Goal: Information Seeking & Learning: Learn about a topic

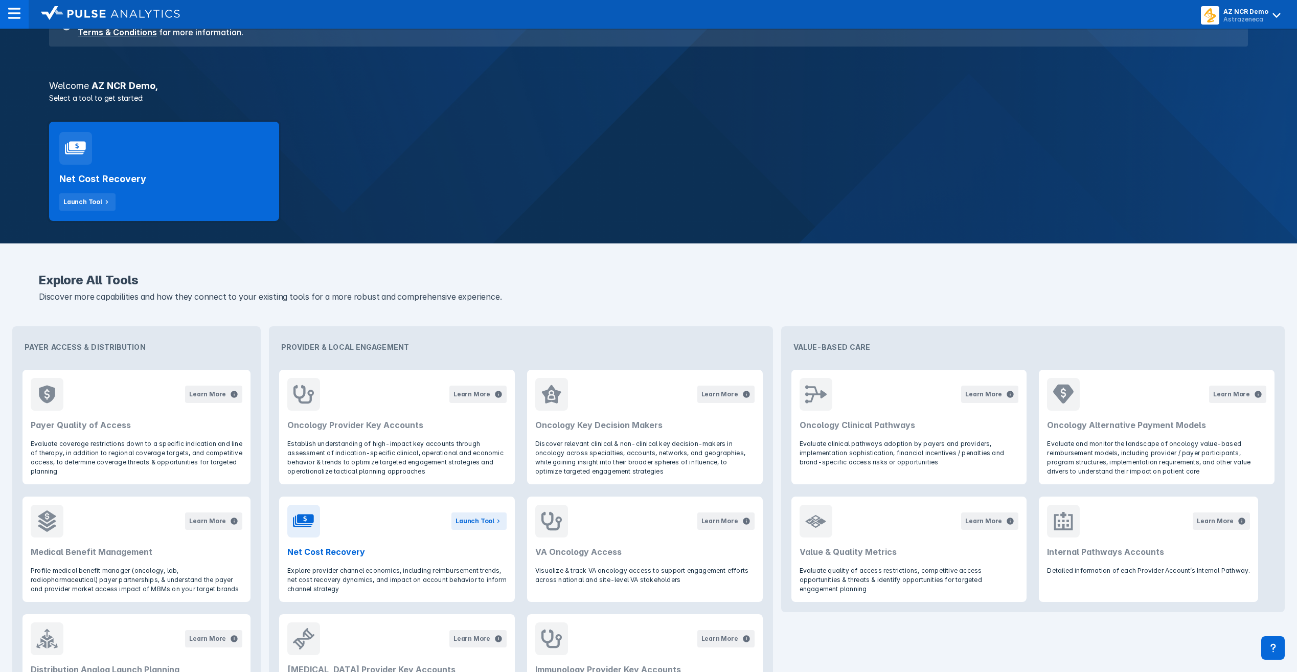
scroll to position [102, 0]
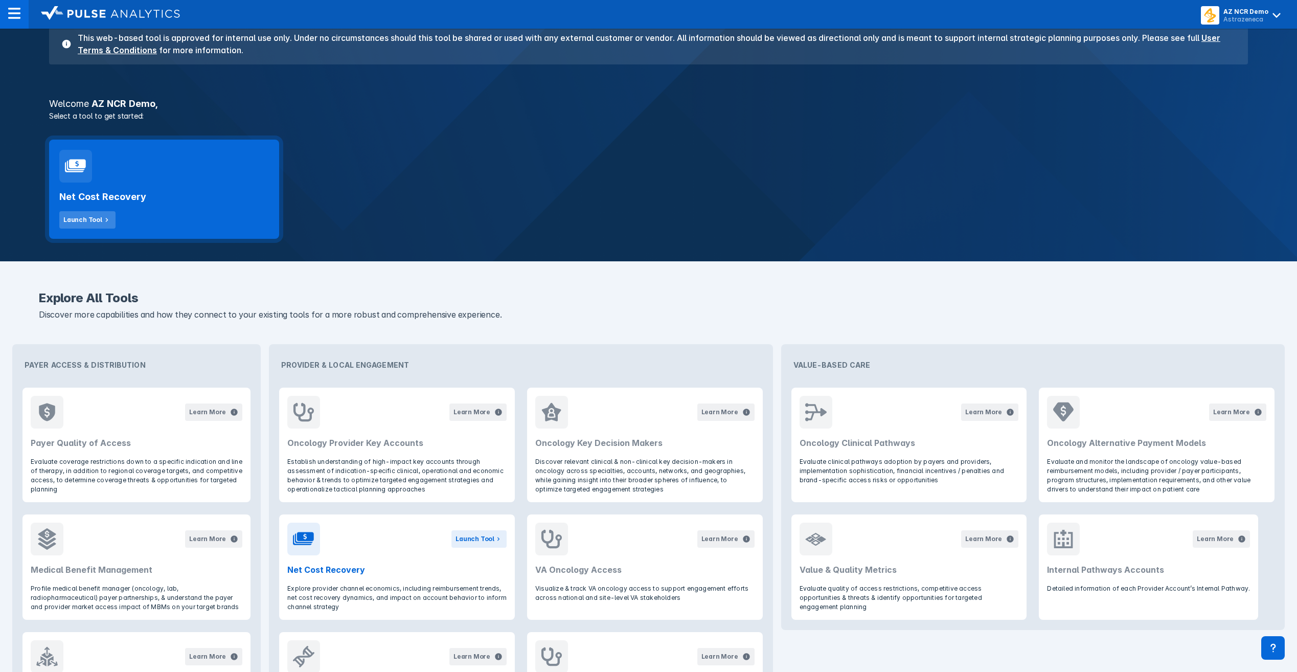
click at [102, 219] on icon at bounding box center [106, 219] width 9 height 9
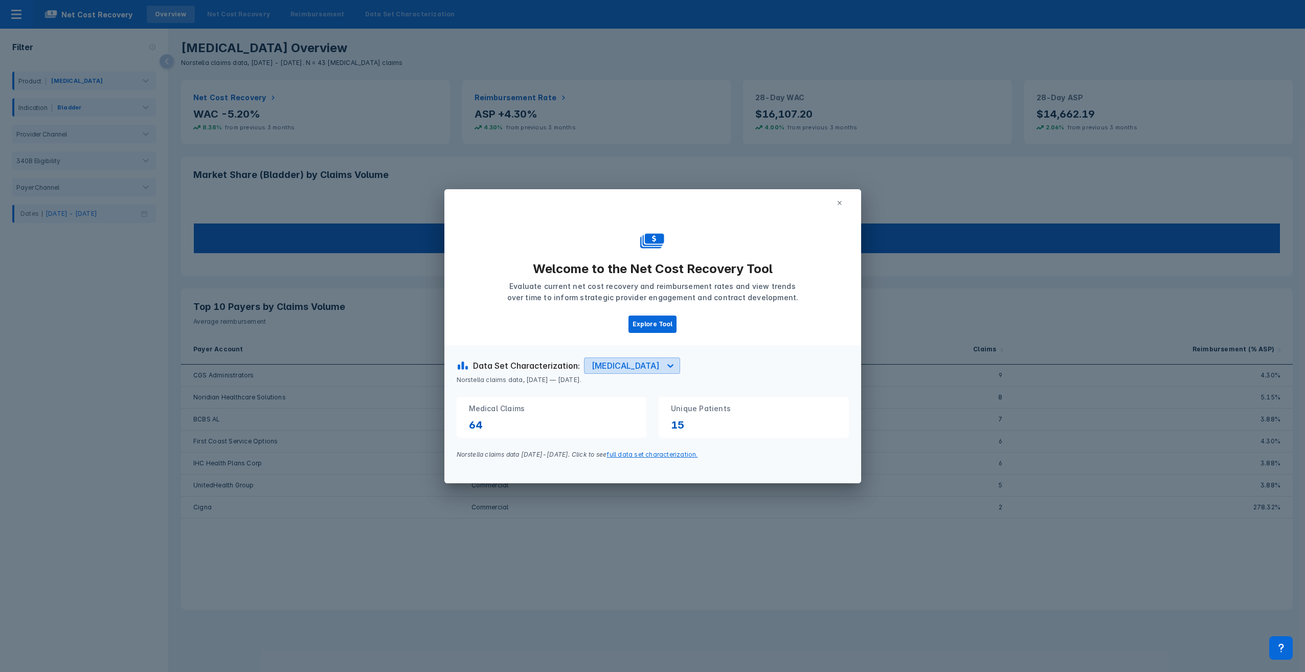
click at [600, 295] on div "[MEDICAL_DATA]" at bounding box center [625, 365] width 68 height 12
click at [603, 295] on div "[MEDICAL_DATA]" at bounding box center [615, 410] width 61 height 20
click at [642, 201] on icon at bounding box center [839, 203] width 4 height 4
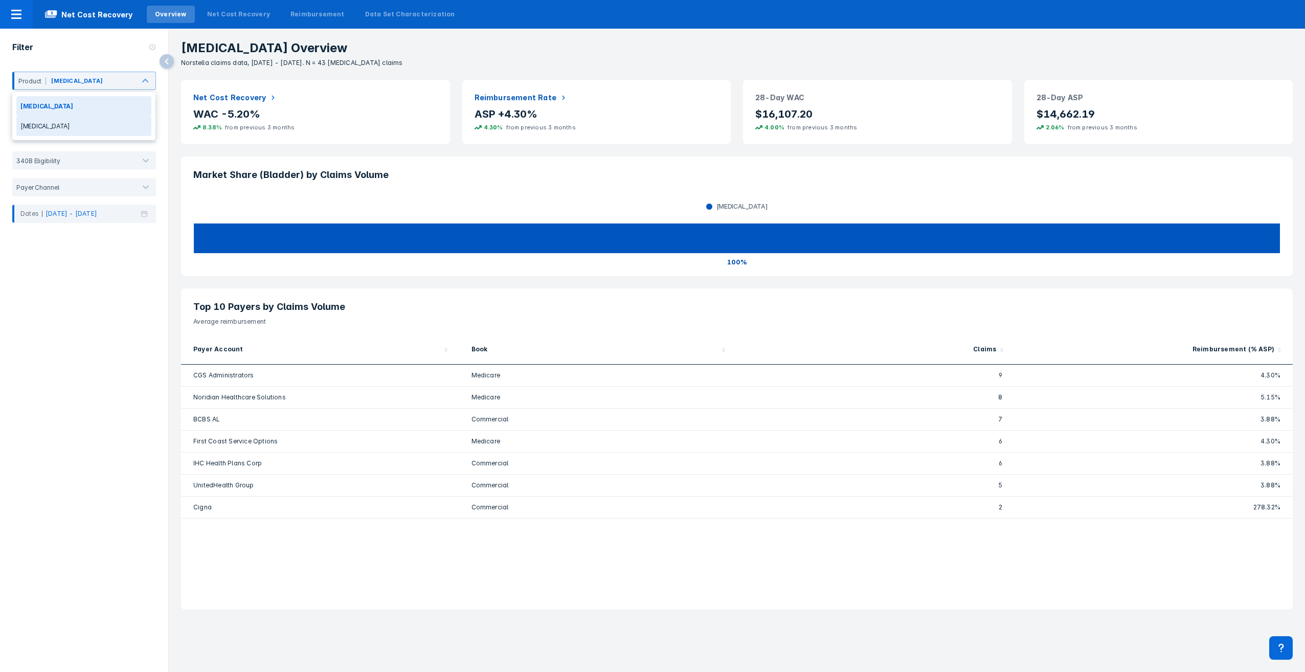
click at [68, 126] on div "[MEDICAL_DATA]" at bounding box center [83, 126] width 135 height 20
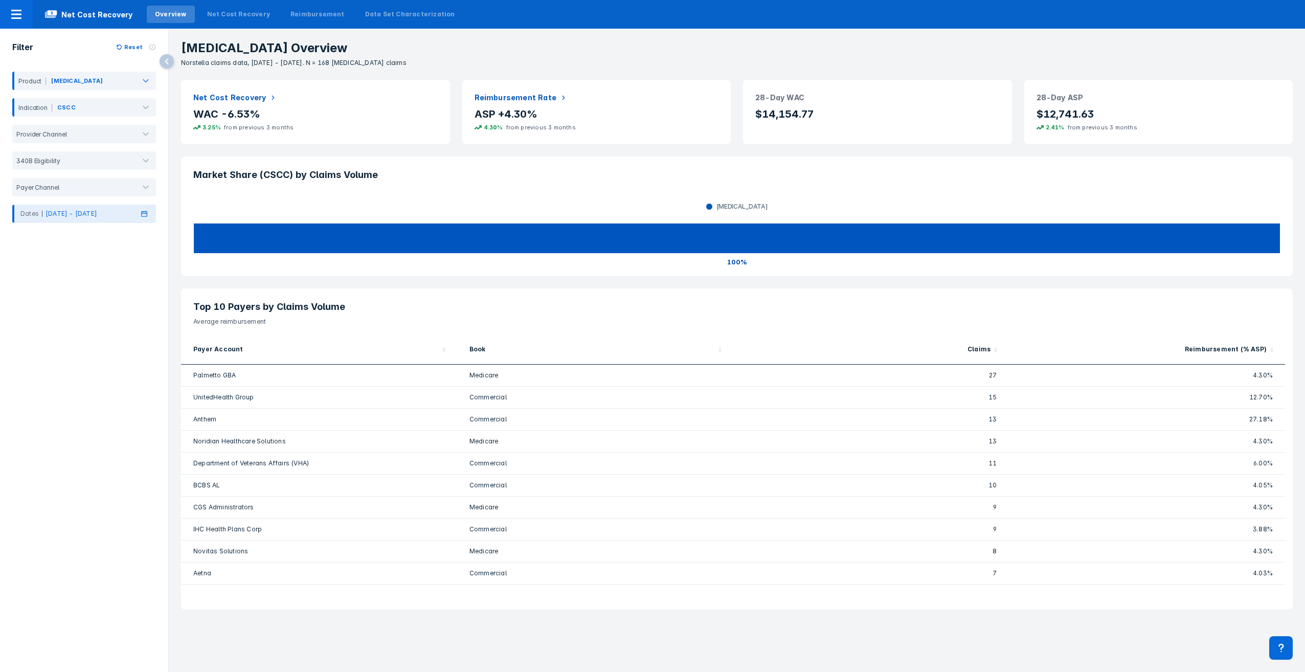
click at [85, 213] on p "[DATE] - [DATE]" at bounding box center [71, 213] width 52 height 9
click at [37, 256] on div "Jan" at bounding box center [39, 258] width 43 height 17
click at [43, 295] on div "[DATE]" at bounding box center [39, 312] width 43 height 17
click at [146, 295] on button "OK" at bounding box center [145, 366] width 18 height 13
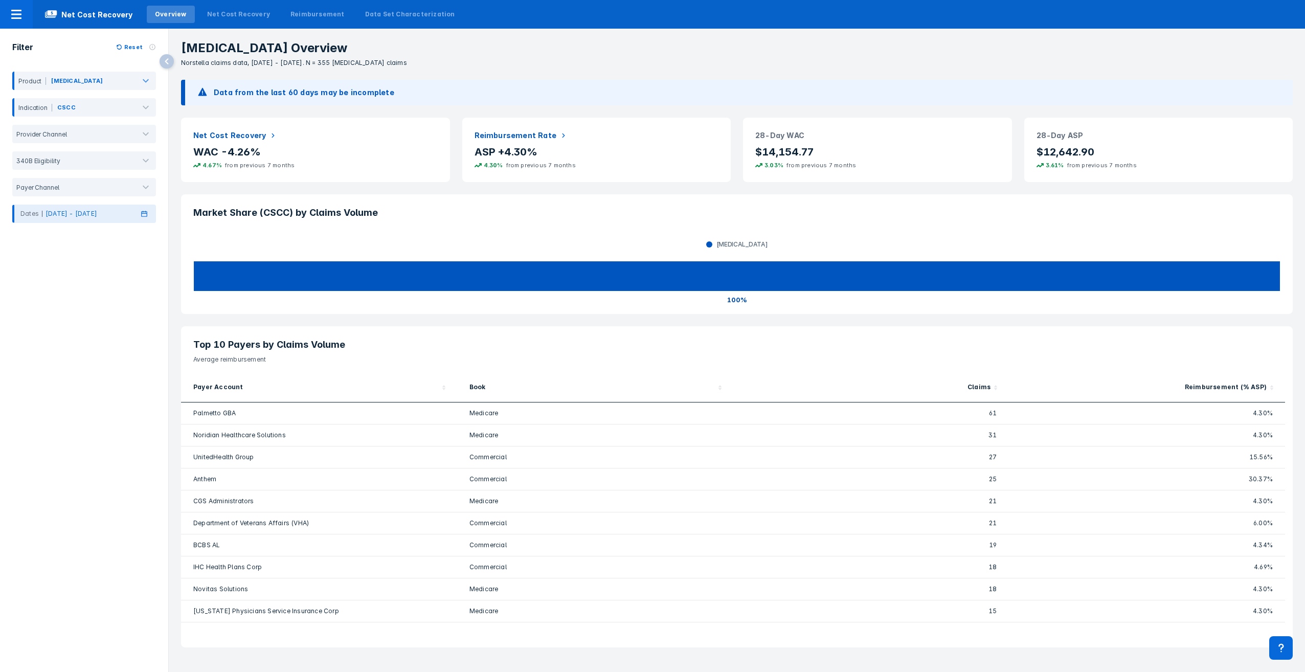
click at [146, 213] on icon at bounding box center [144, 214] width 6 height 6
click at [50, 259] on div "Jan" at bounding box center [39, 258] width 43 height 17
click at [124, 282] on div "Jun" at bounding box center [131, 285] width 43 height 17
click at [144, 295] on button "OK" at bounding box center [145, 366] width 18 height 13
click at [245, 144] on header "Net Cost Recovery" at bounding box center [315, 132] width 269 height 28
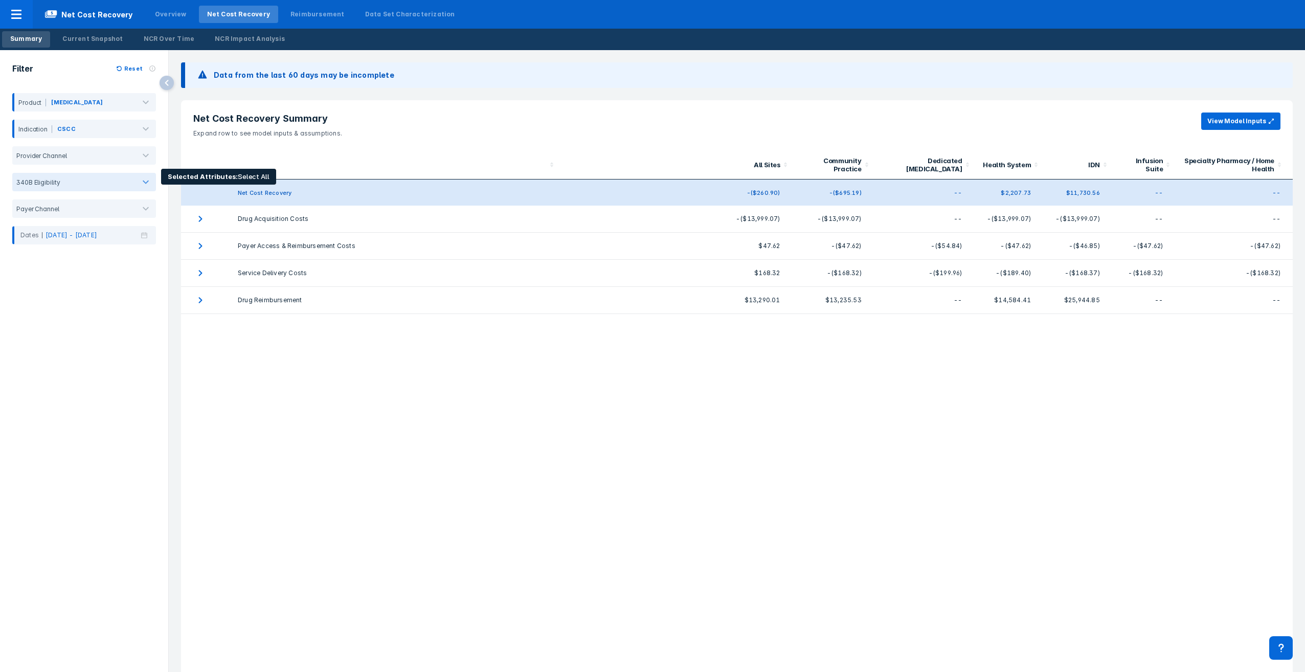
click at [123, 176] on div "340B Eligibility" at bounding box center [84, 182] width 144 height 18
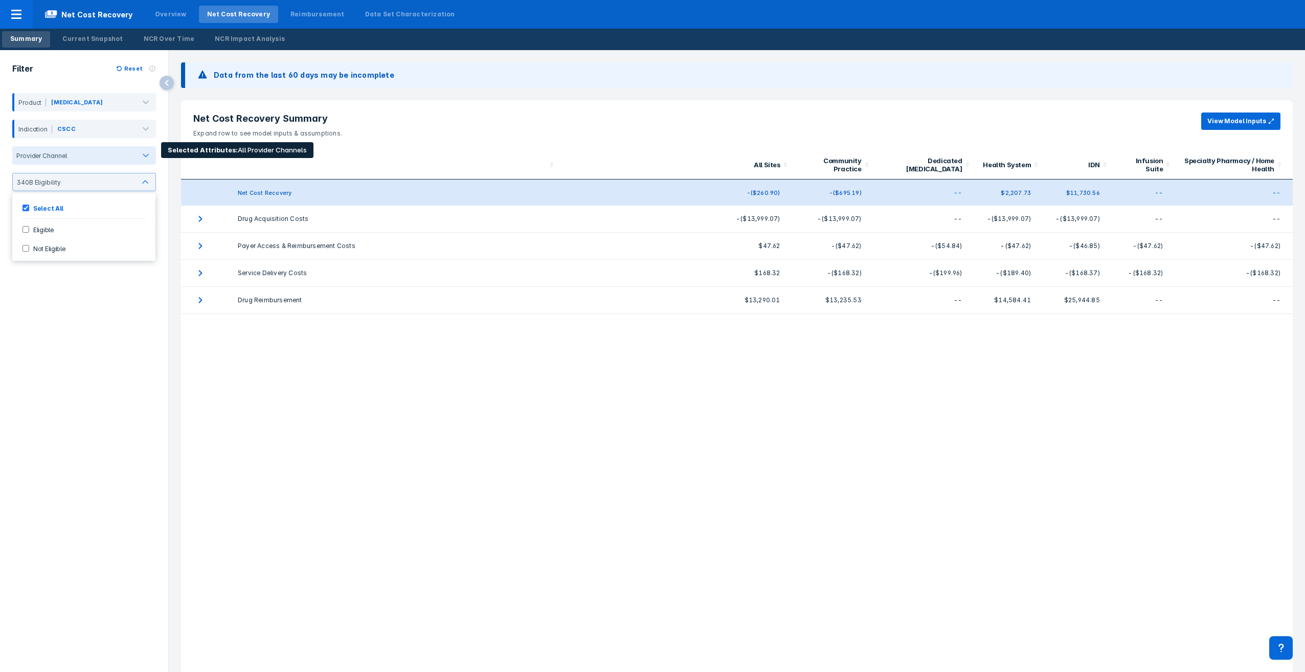
click at [127, 154] on div at bounding box center [101, 156] width 60 height 8
click at [120, 155] on div at bounding box center [100, 156] width 59 height 8
click at [24, 230] on input "Eligible" at bounding box center [25, 229] width 7 height 7
click at [25, 224] on System-checkbox "Health System" at bounding box center [25, 221] width 7 height 7
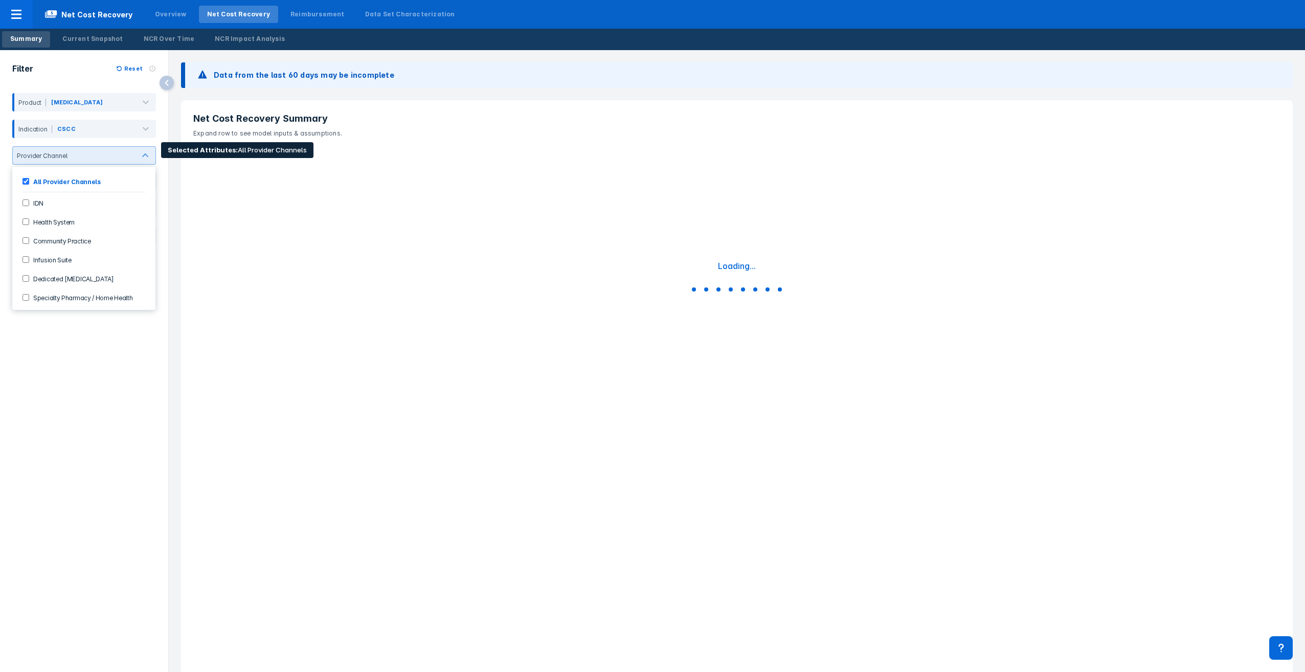
click at [25, 222] on System-checkbox "Health System" at bounding box center [25, 221] width 7 height 7
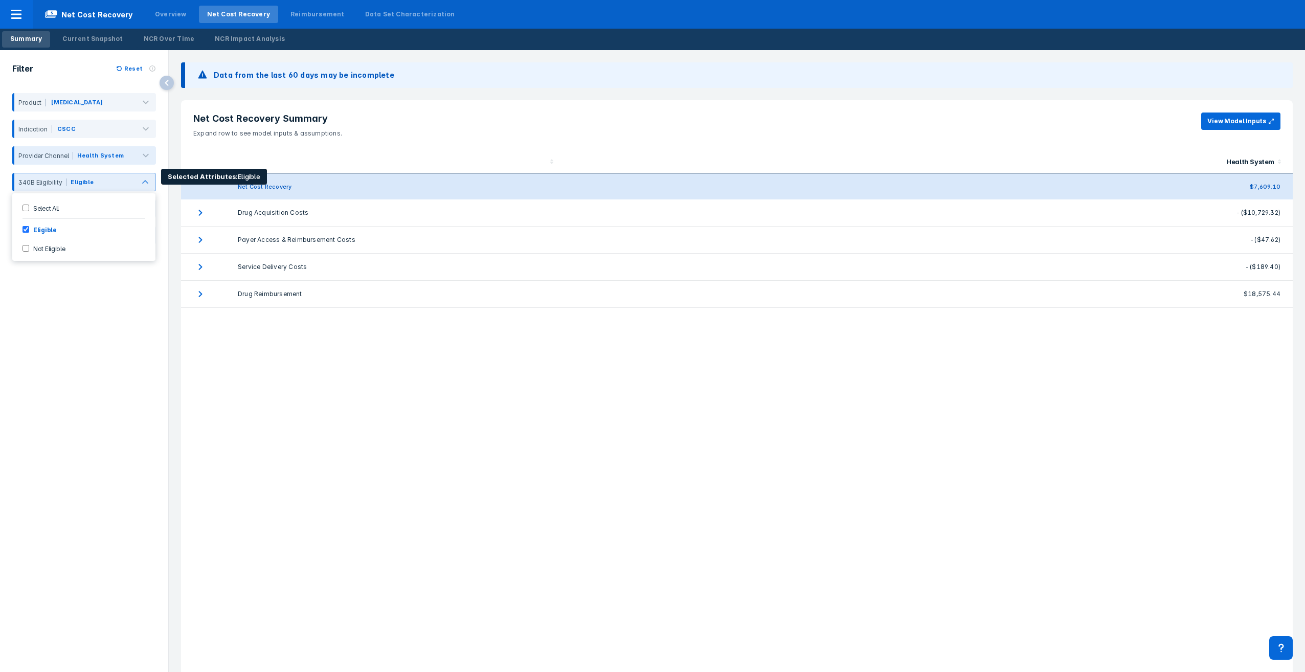
click at [24, 247] on Eligible-checkbox "Not Eligible" at bounding box center [25, 248] width 7 height 7
click at [25, 251] on Eligible-checkbox "Not Eligible" at bounding box center [25, 248] width 7 height 7
click at [25, 248] on Eligible-checkbox "Not Eligible" at bounding box center [25, 248] width 7 height 7
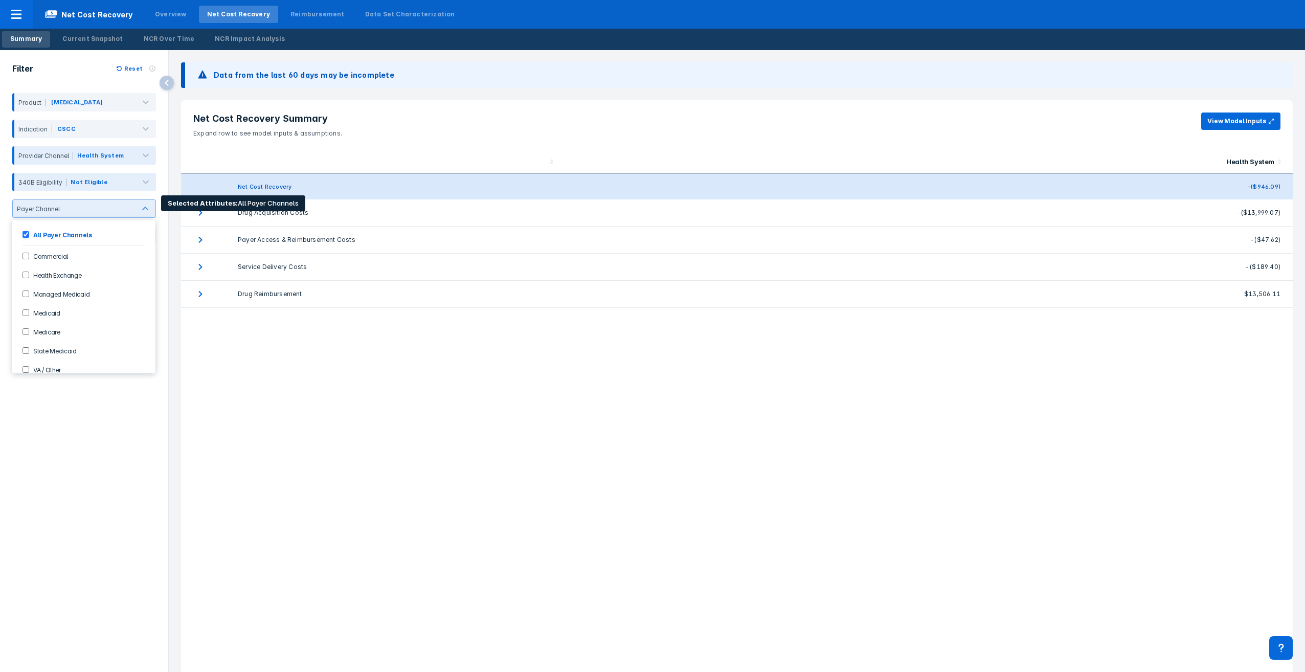
click at [25, 255] on input "Commercial" at bounding box center [25, 256] width 7 height 7
click at [26, 295] on input "Medicaid" at bounding box center [25, 312] width 7 height 7
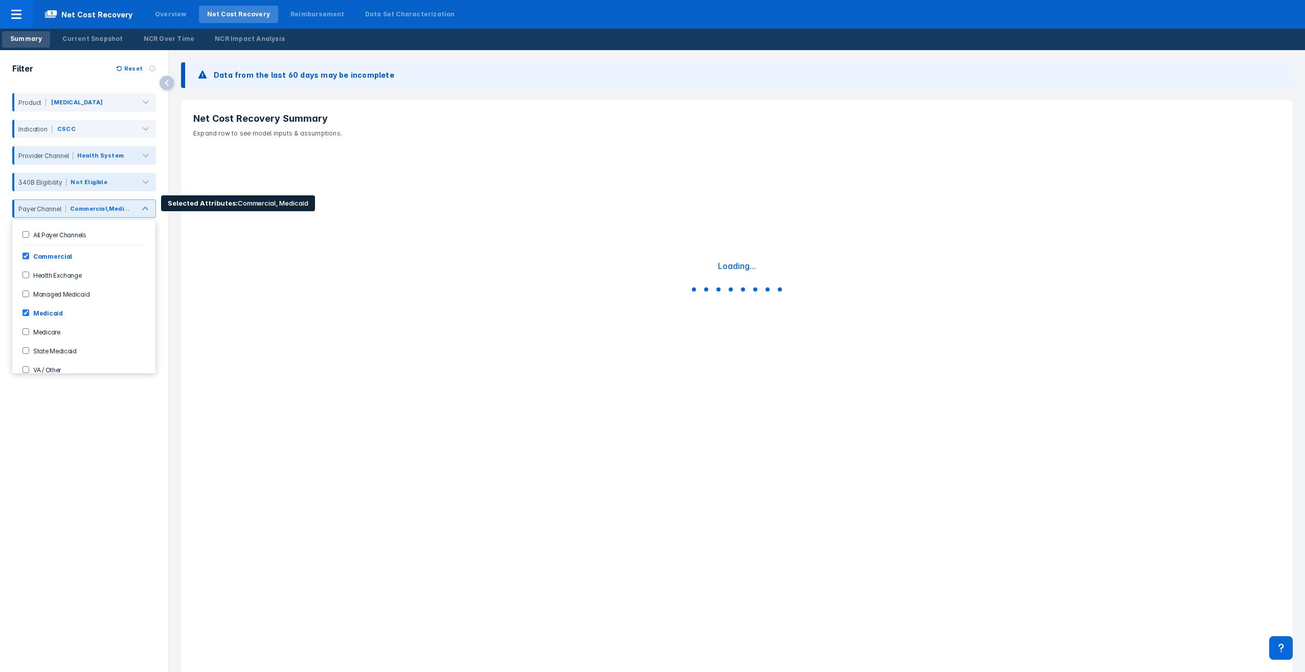
click at [26, 295] on input "Medicaid" at bounding box center [25, 312] width 7 height 7
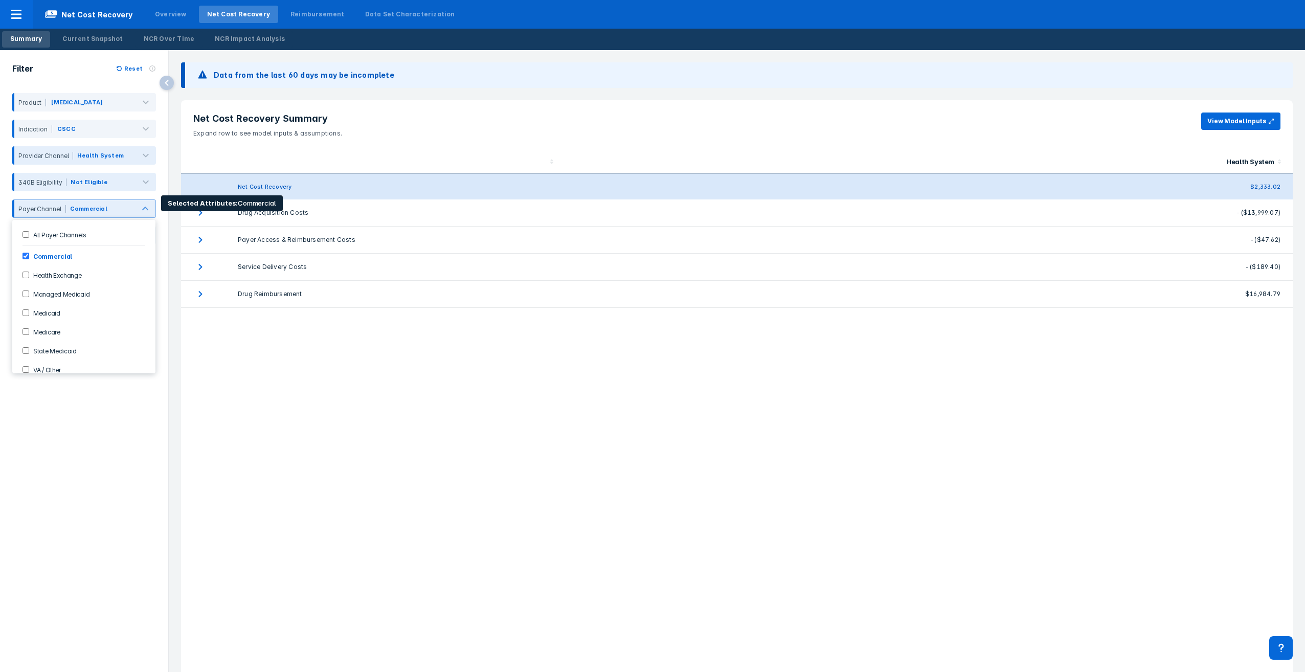
click at [28, 295] on input "Medicaid" at bounding box center [25, 312] width 7 height 7
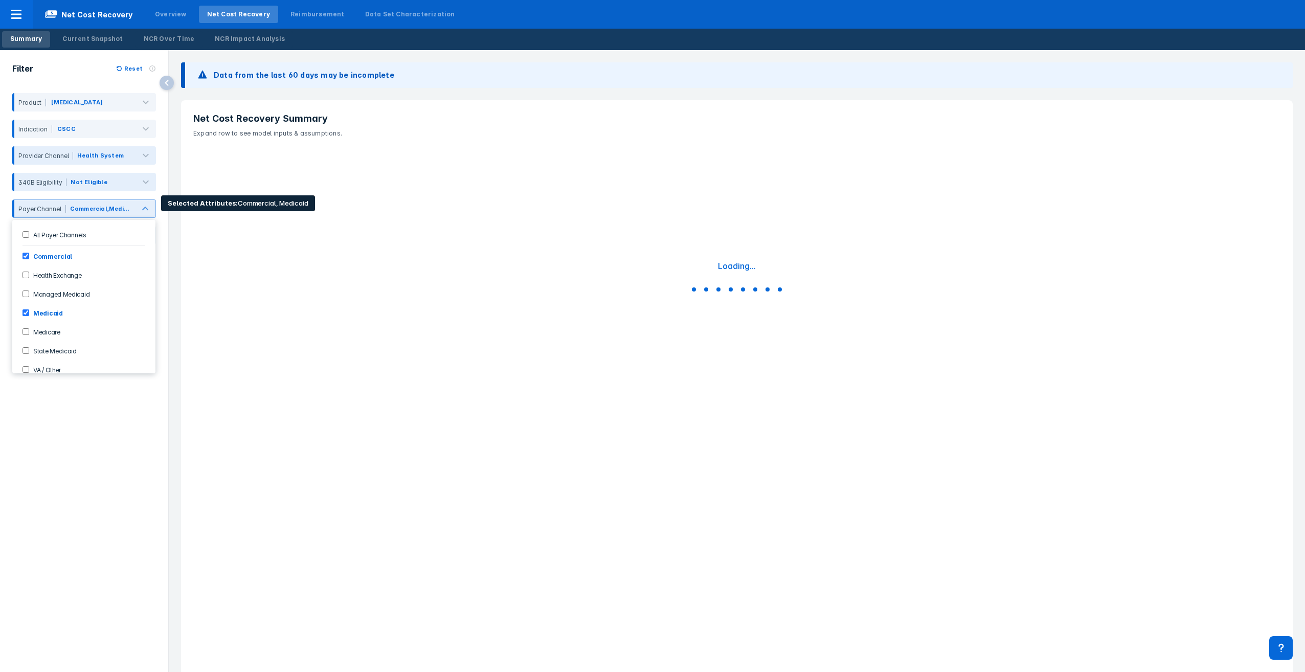
click at [25, 257] on input "Commercial" at bounding box center [25, 256] width 7 height 7
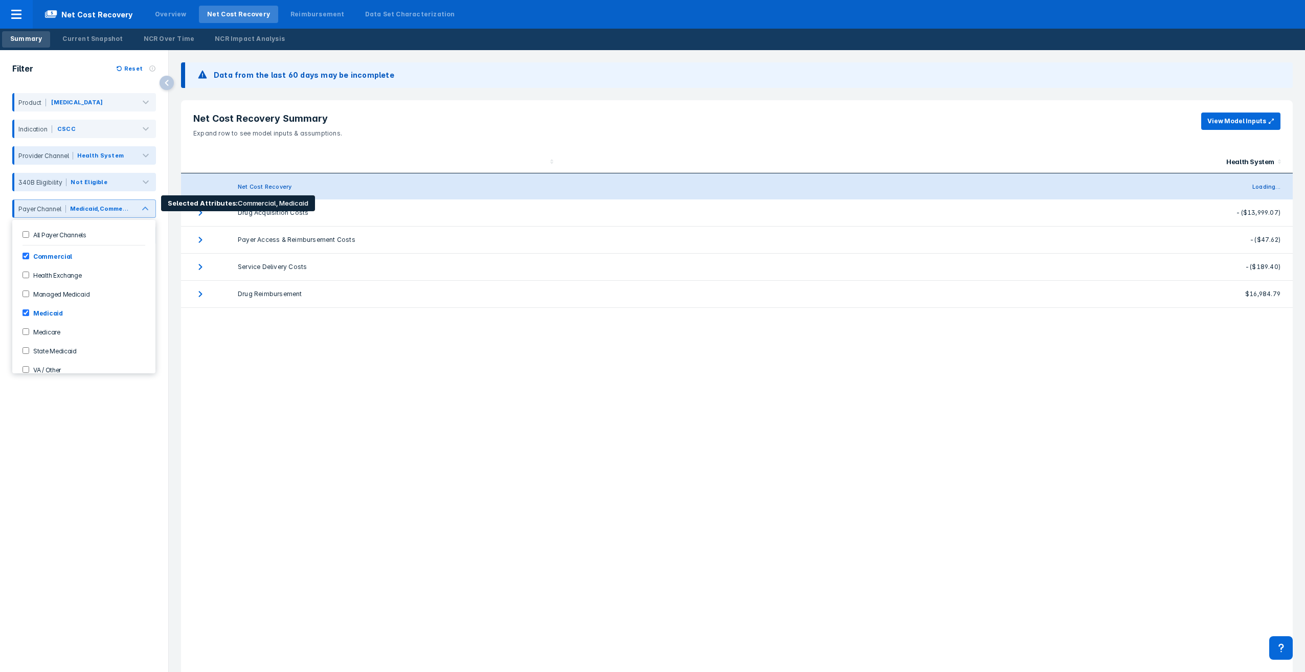
click at [27, 254] on input "Commercial" at bounding box center [25, 256] width 7 height 7
click at [22, 295] on input "Medicaid" at bounding box center [25, 312] width 7 height 7
click at [25, 295] on input "Medicare" at bounding box center [25, 331] width 7 height 7
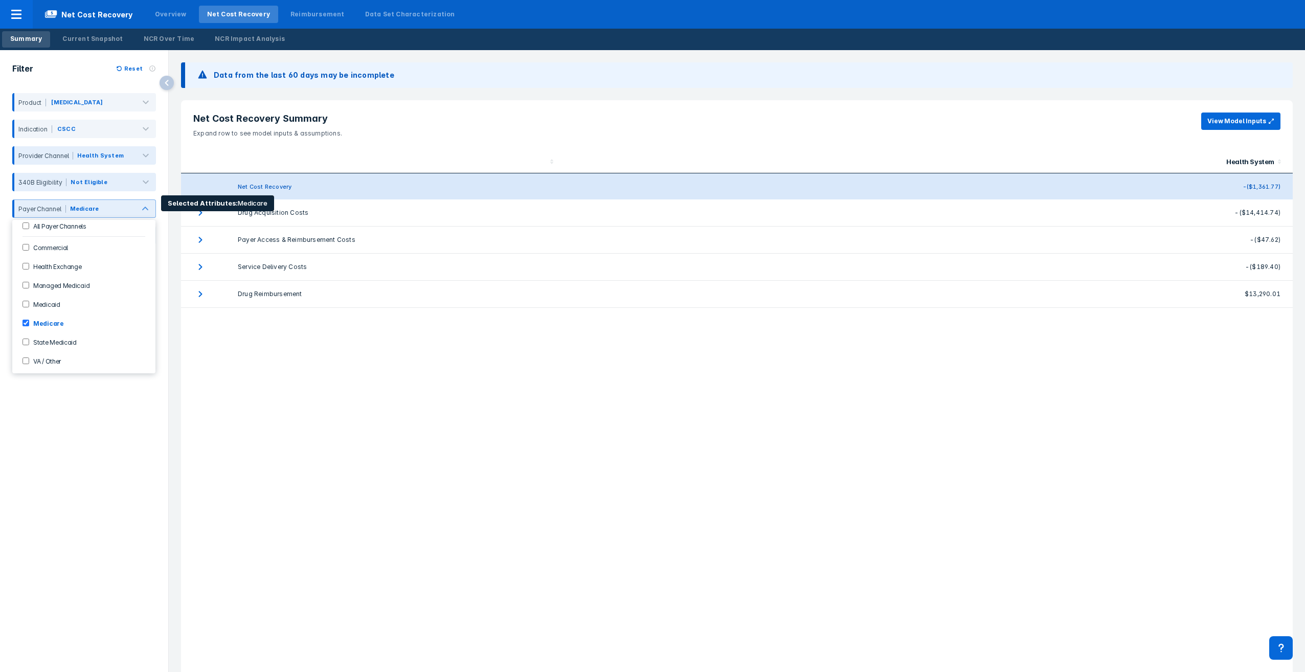
click at [25, 295] on Medicaid-checkbox "State Medicaid" at bounding box center [25, 341] width 7 height 7
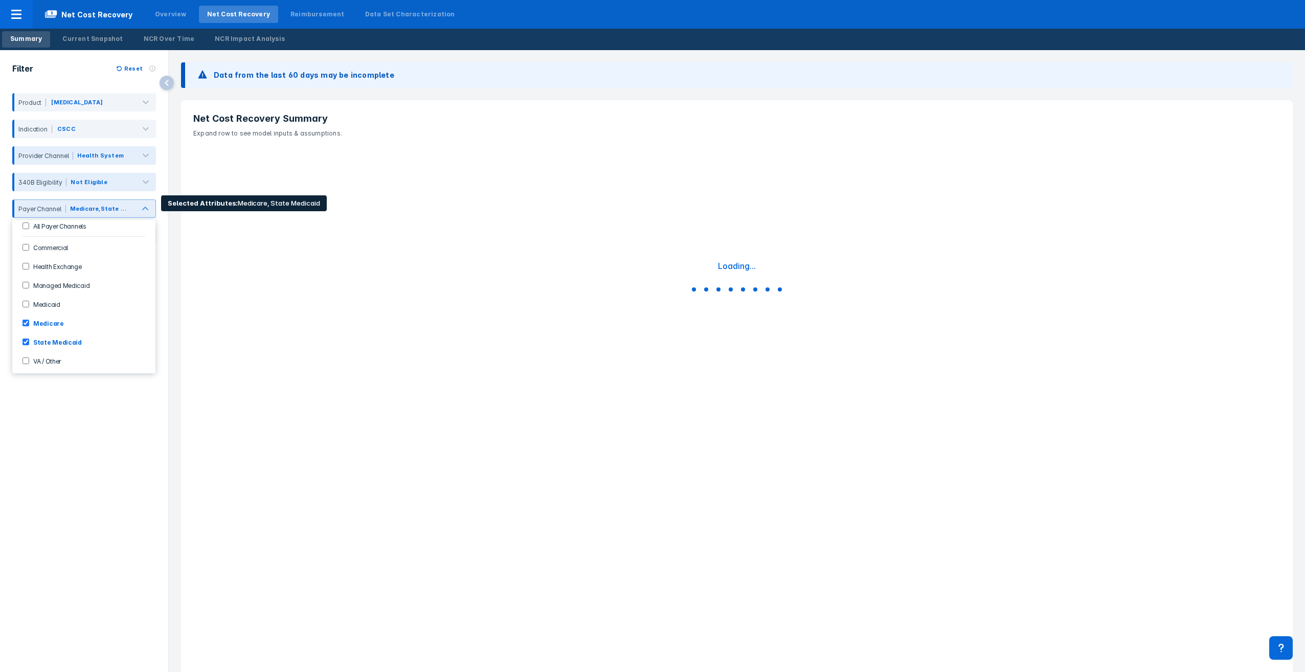
click at [26, 295] on input "Medicare" at bounding box center [25, 322] width 7 height 7
click at [27, 295] on input "Medicare" at bounding box center [25, 322] width 7 height 7
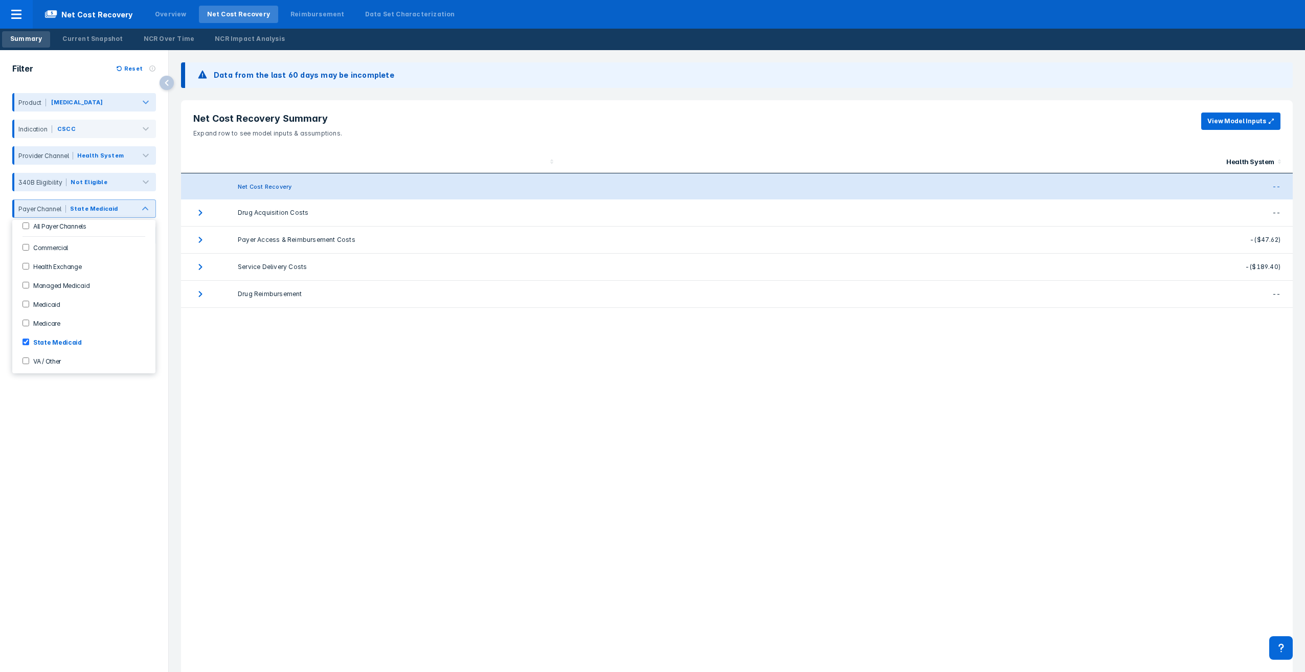
click at [135, 103] on div at bounding box center [145, 102] width 21 height 18
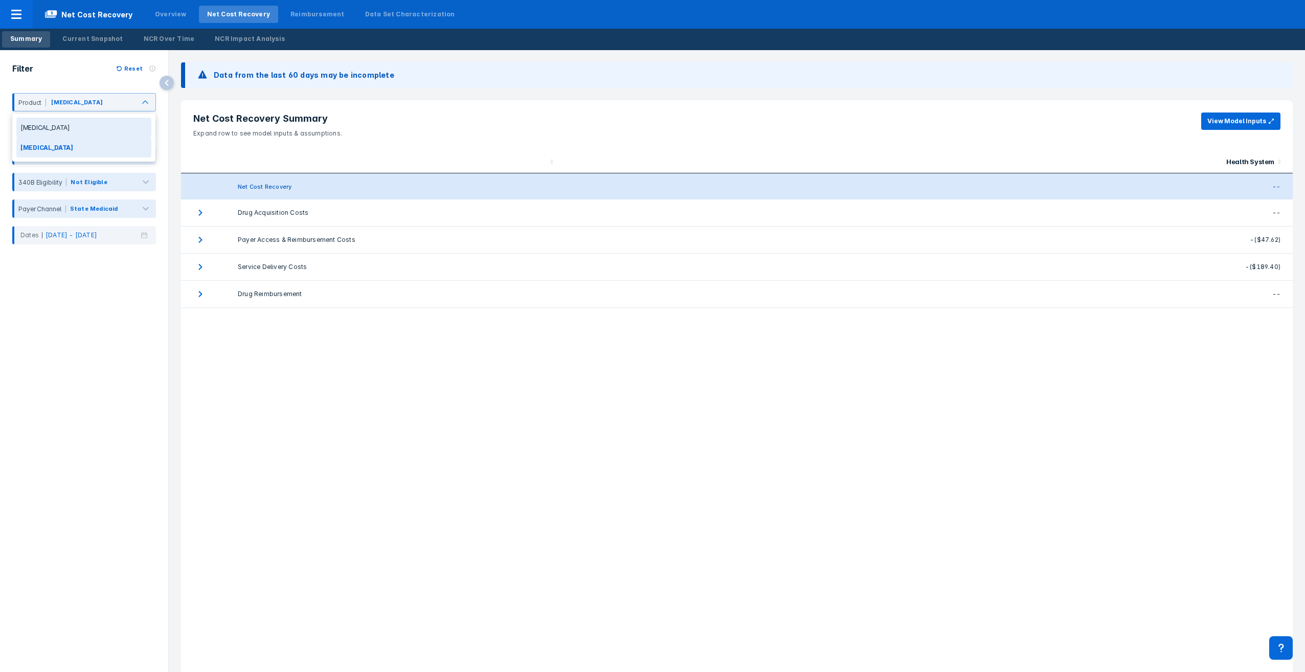
click at [40, 124] on div "[MEDICAL_DATA]" at bounding box center [83, 128] width 135 height 20
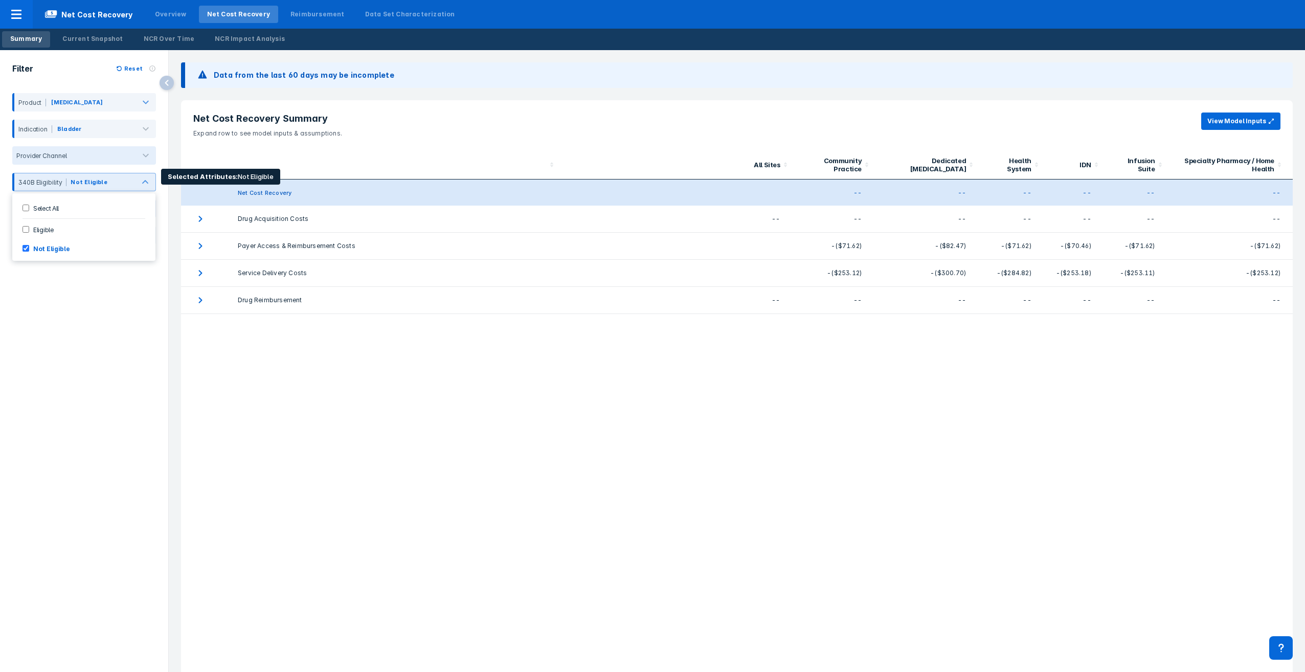
click at [25, 204] on All-checkbox "Select All" at bounding box center [25, 207] width 7 height 7
click at [135, 127] on div at bounding box center [145, 129] width 21 height 18
click at [135, 127] on div at bounding box center [145, 129] width 20 height 20
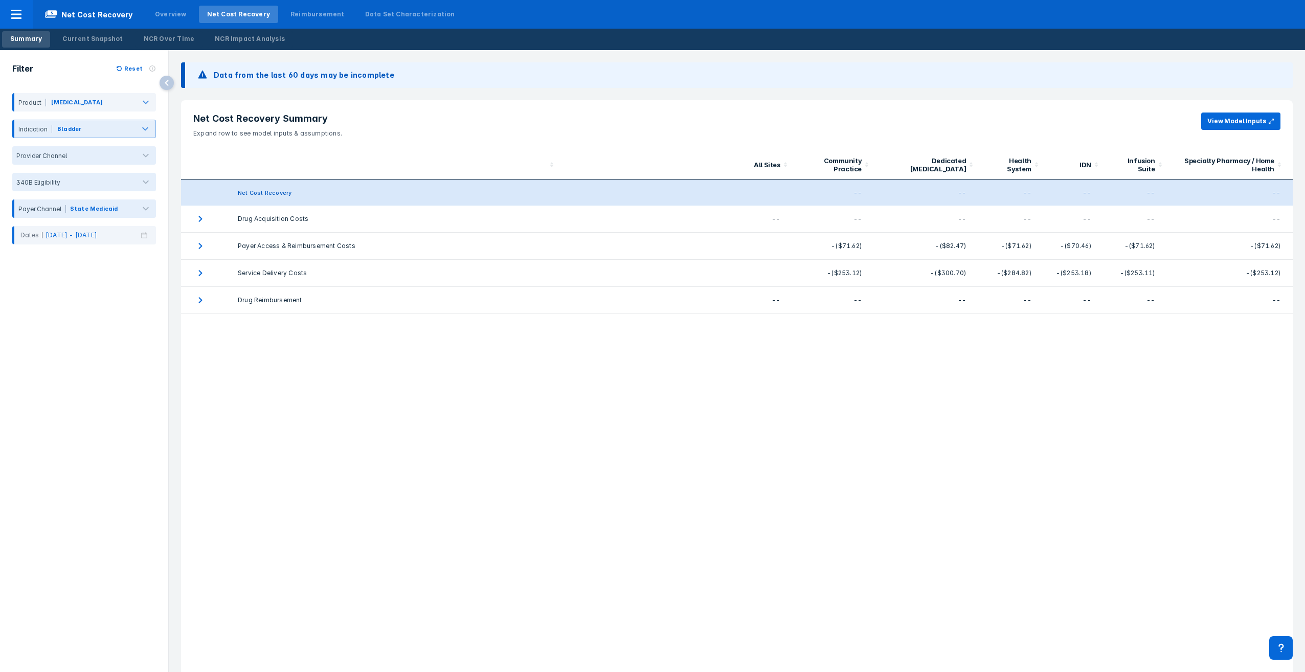
click at [135, 127] on div at bounding box center [145, 129] width 20 height 20
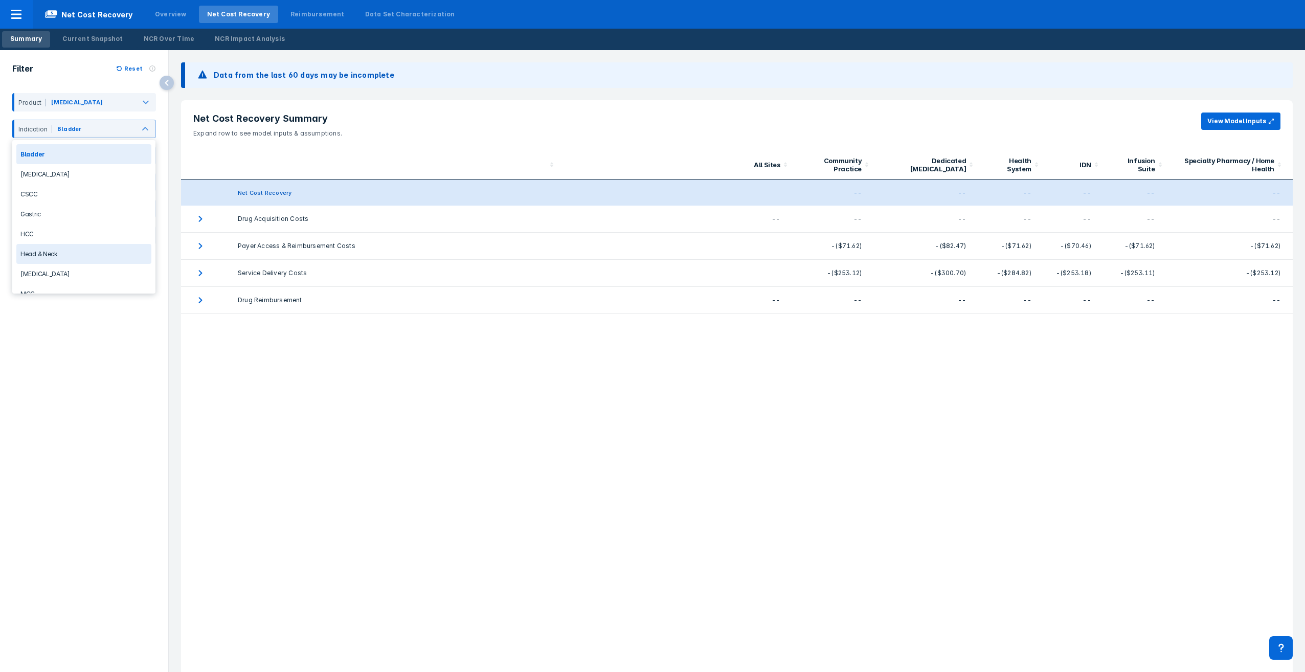
scroll to position [54, 0]
click at [52, 217] on div "[MEDICAL_DATA]" at bounding box center [83, 220] width 135 height 20
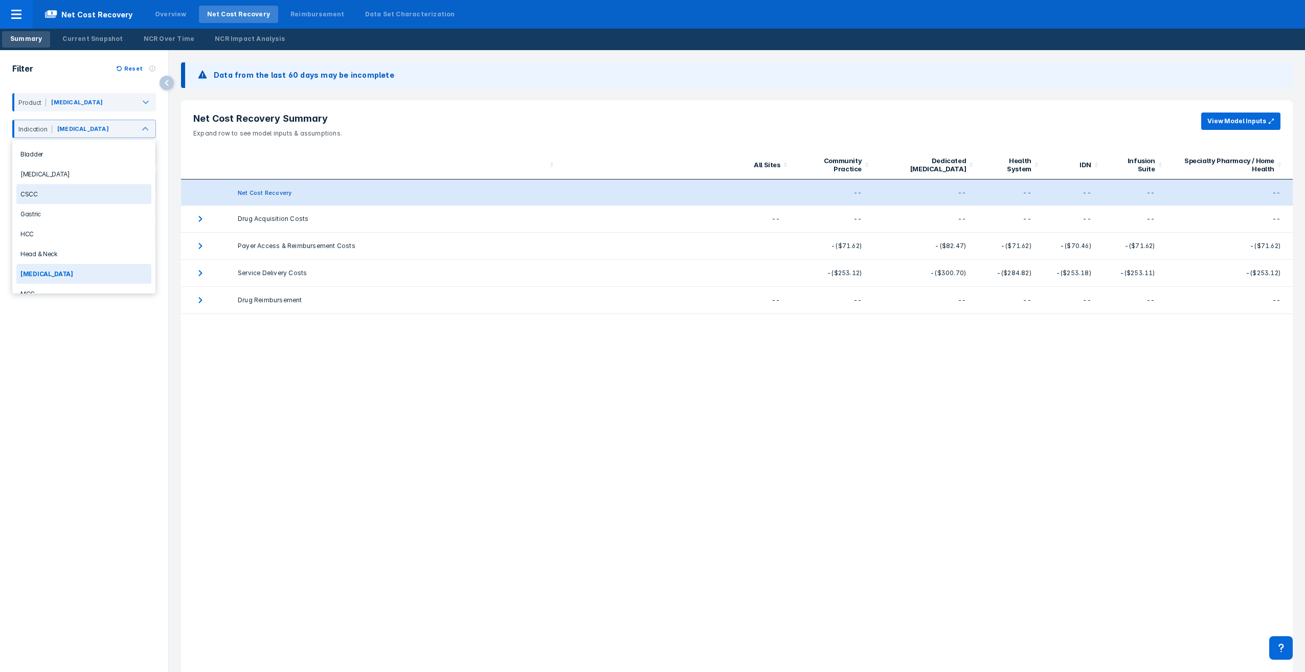
click at [39, 193] on div "CSCC" at bounding box center [83, 194] width 135 height 20
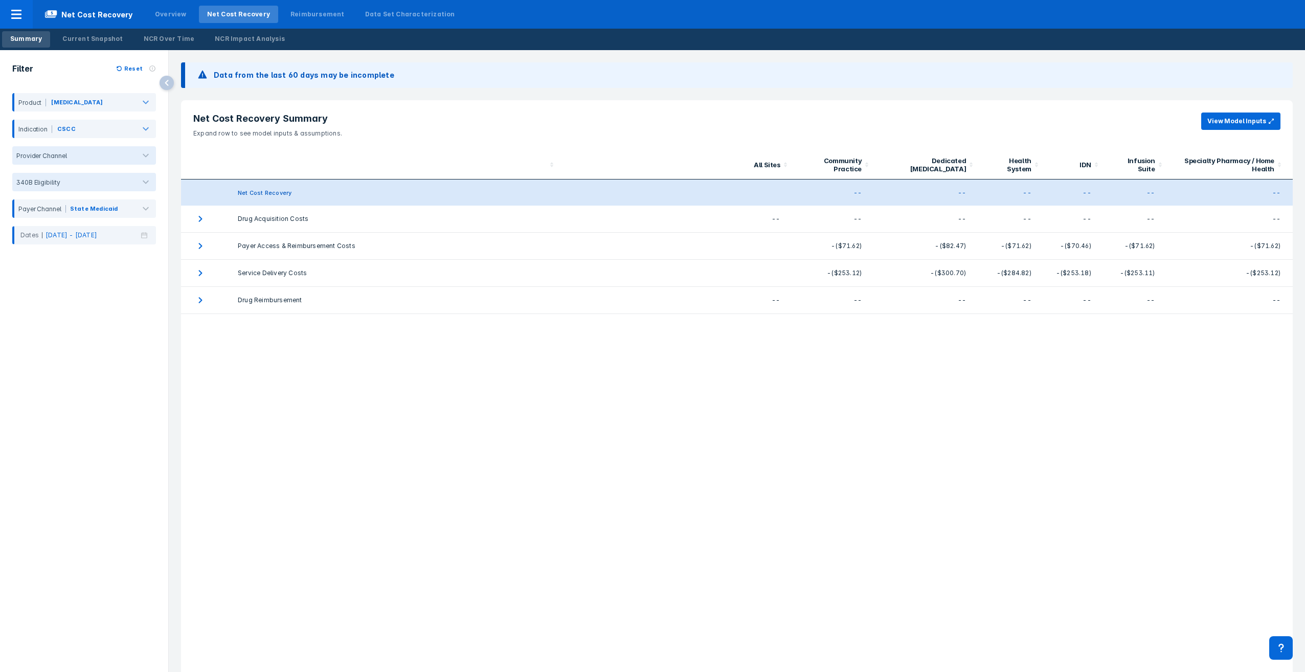
click at [28, 37] on div "Summary" at bounding box center [26, 38] width 32 height 9
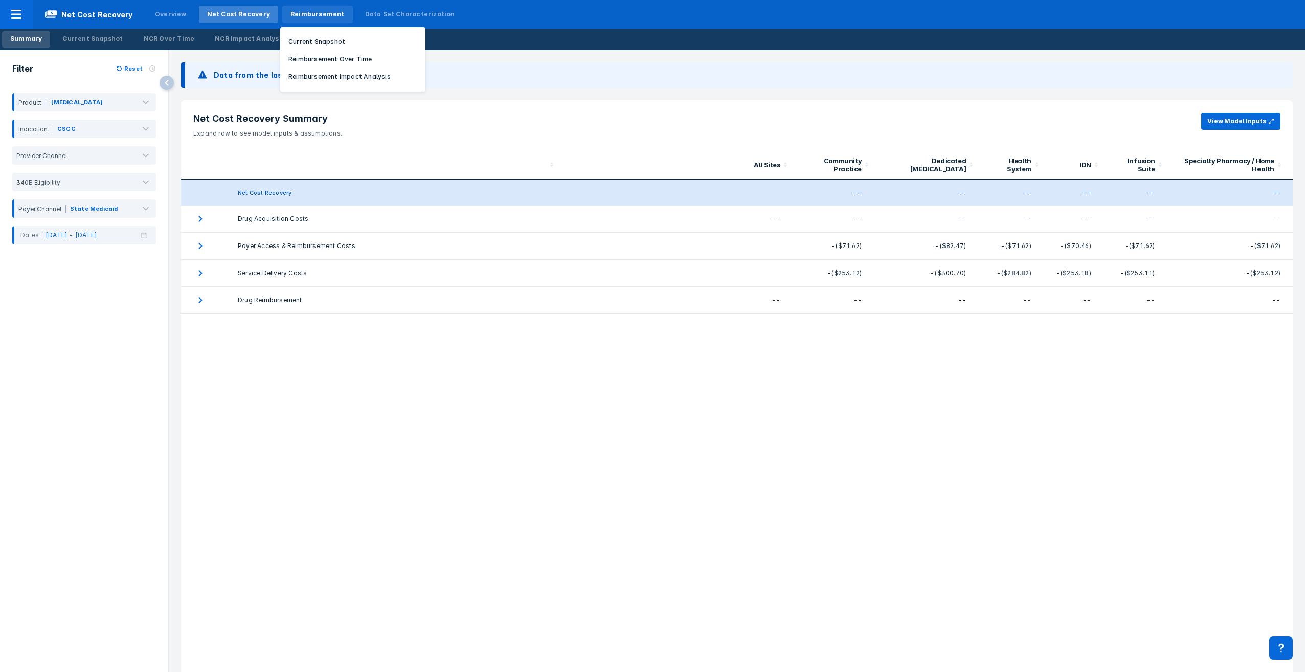
click at [307, 12] on div "Reimbursement" at bounding box center [317, 14] width 54 height 9
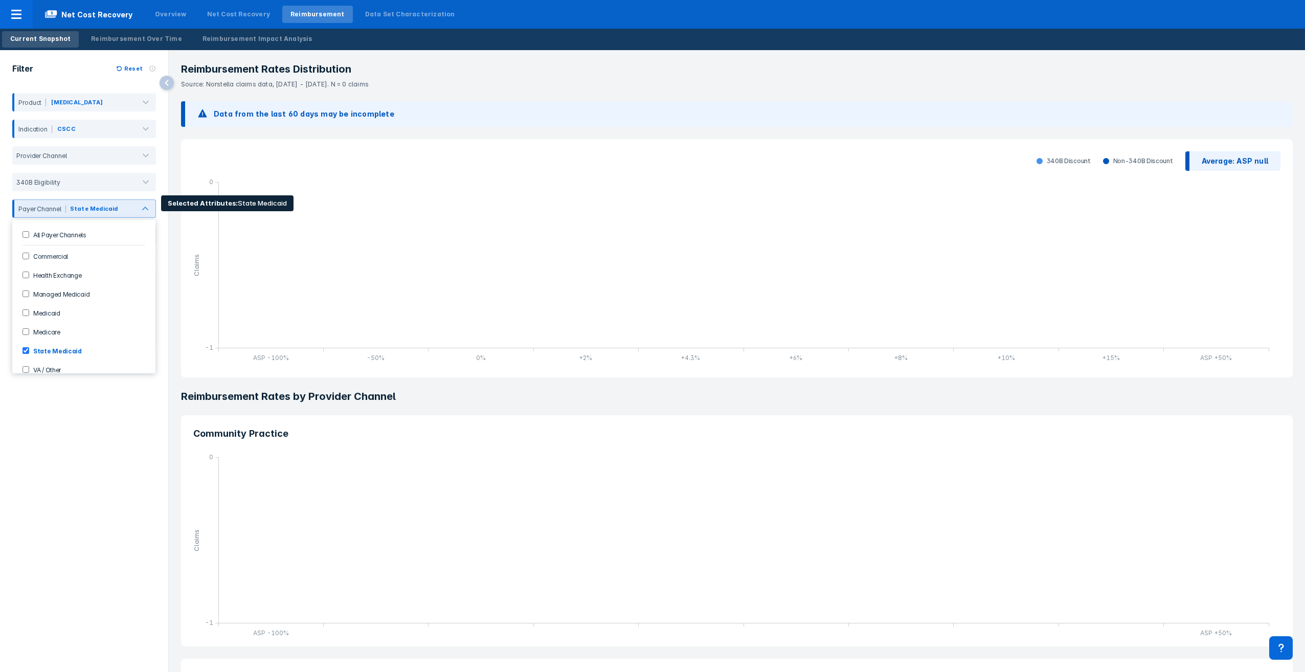
click at [26, 233] on Channels-checkbox "All Payer Channels" at bounding box center [25, 234] width 7 height 7
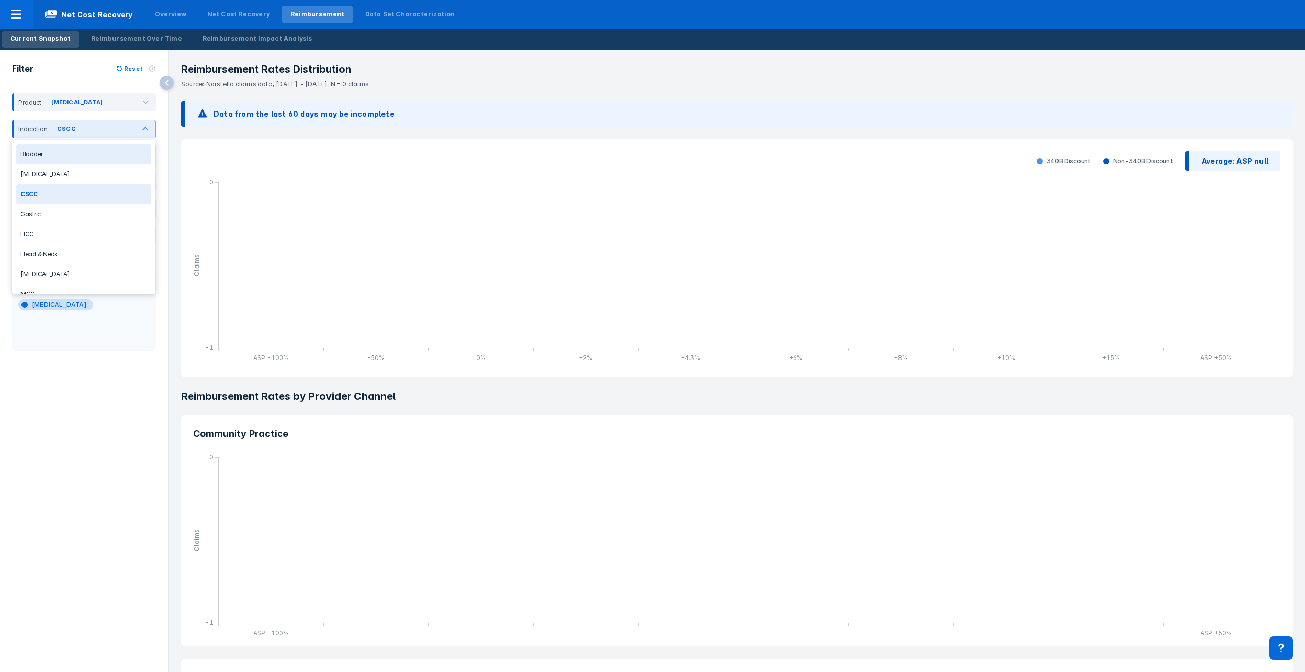
click at [101, 152] on div "Bladder" at bounding box center [83, 154] width 135 height 20
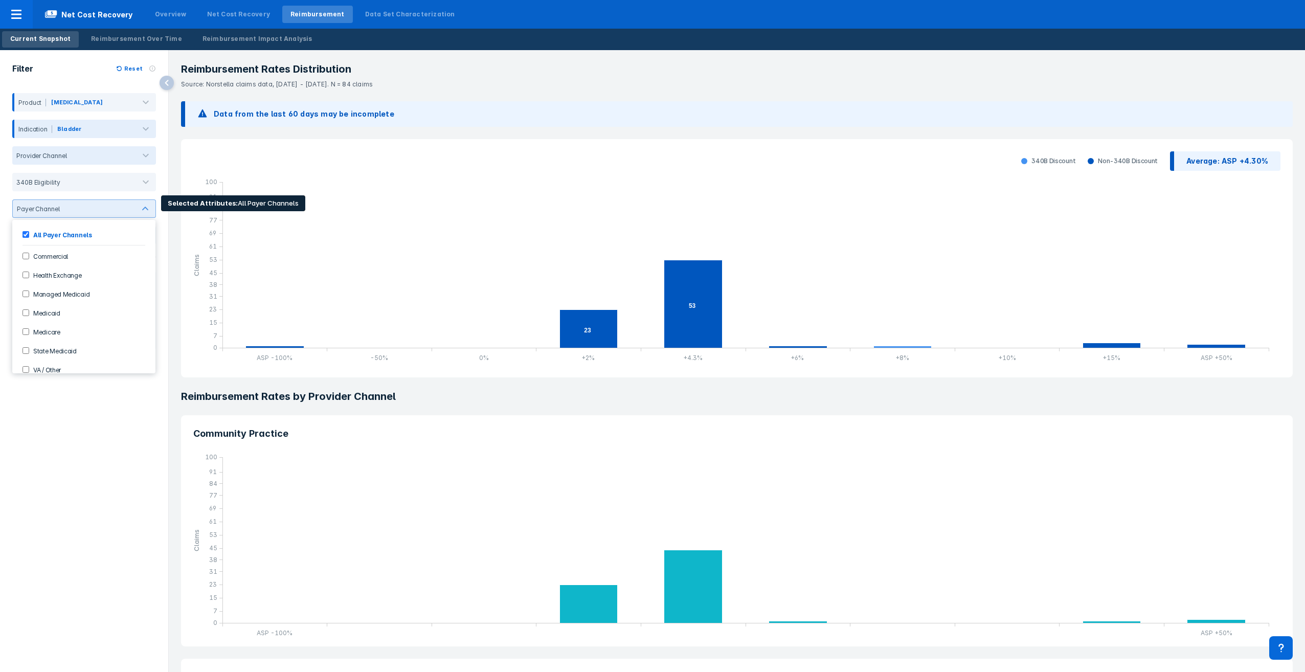
click at [23, 257] on input "Commercial" at bounding box center [25, 256] width 7 height 7
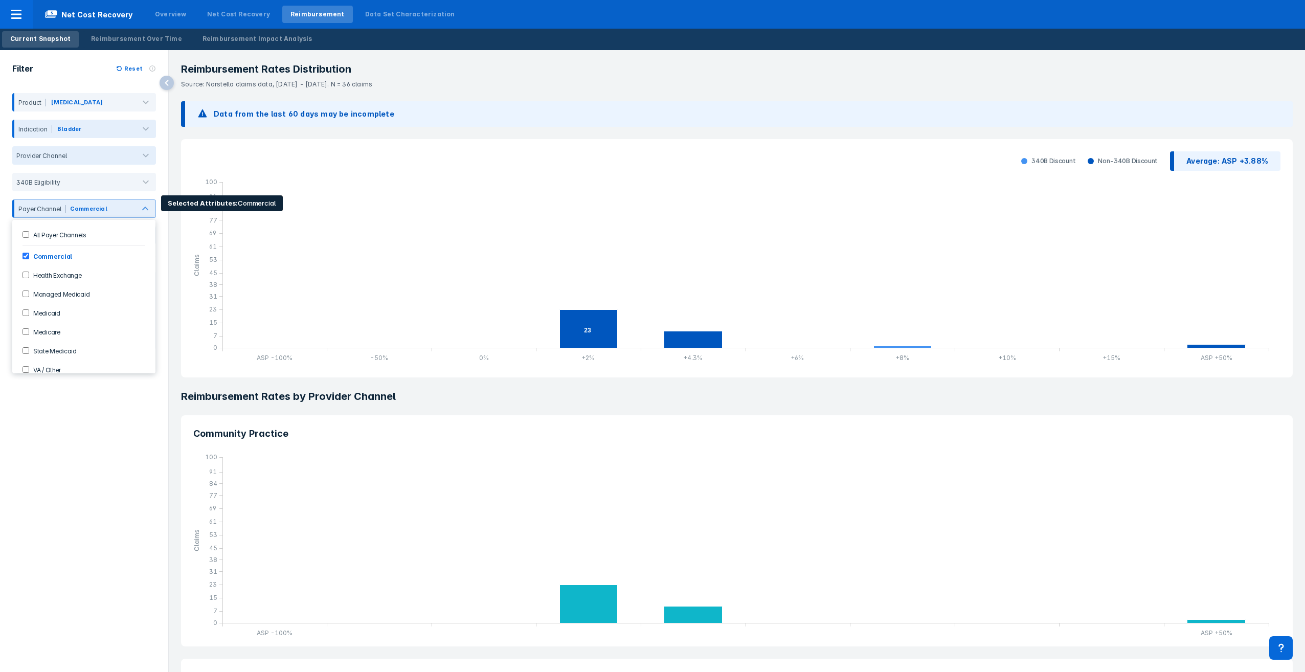
click at [26, 273] on Exchange-checkbox "Health Exchange" at bounding box center [25, 274] width 7 height 7
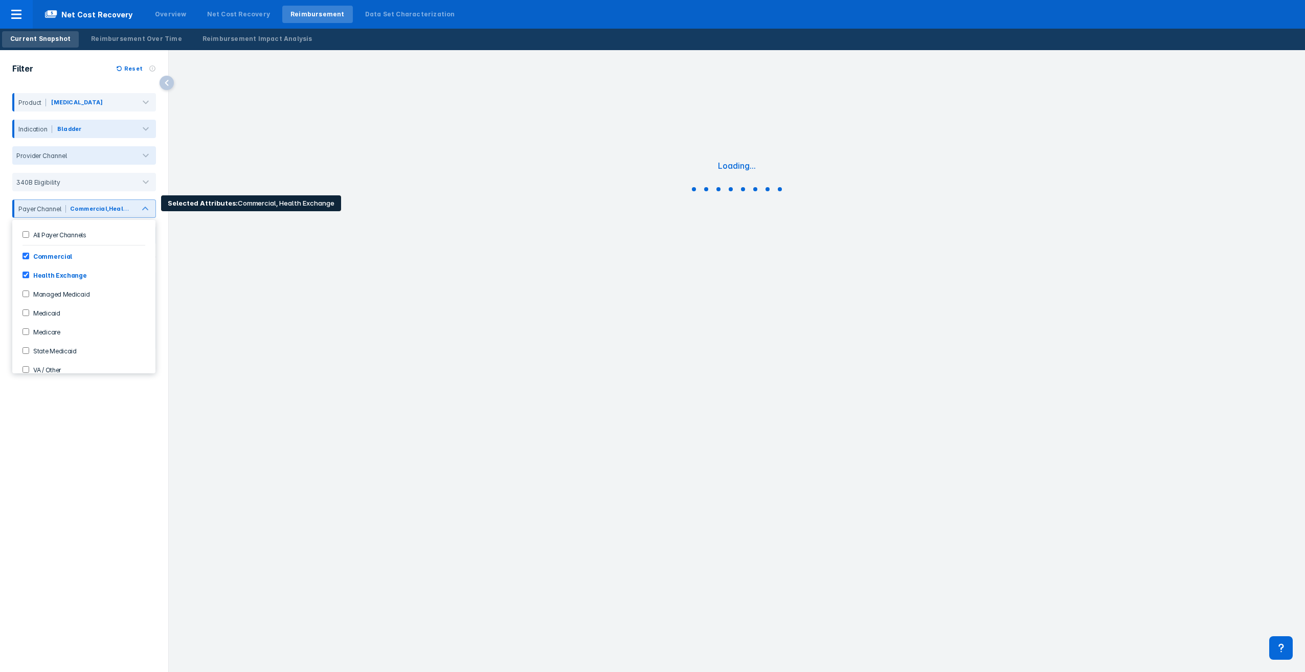
click at [26, 273] on Exchange-checkbox "Health Exchange" at bounding box center [25, 274] width 7 height 7
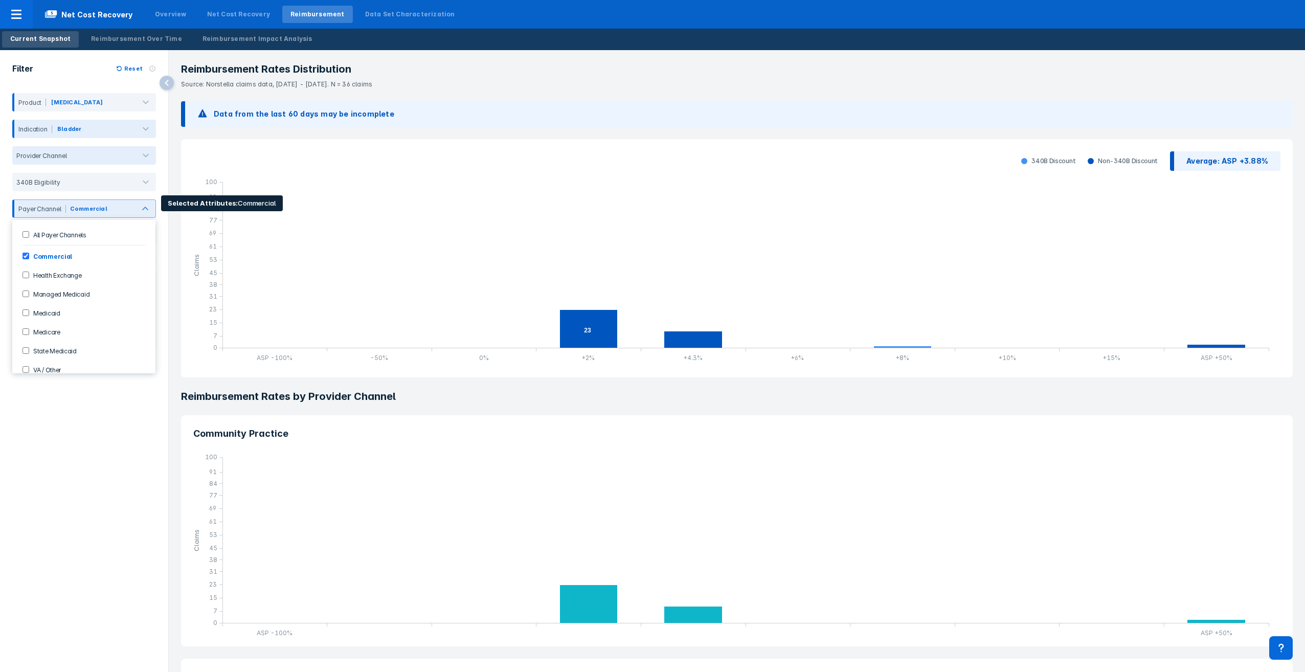
click at [27, 275] on Exchange-checkbox "Health Exchange" at bounding box center [25, 274] width 7 height 7
click at [25, 255] on input "Commercial" at bounding box center [25, 256] width 7 height 7
click at [28, 259] on input "Commercial" at bounding box center [25, 256] width 7 height 7
click at [27, 257] on input "Commercial" at bounding box center [25, 256] width 7 height 7
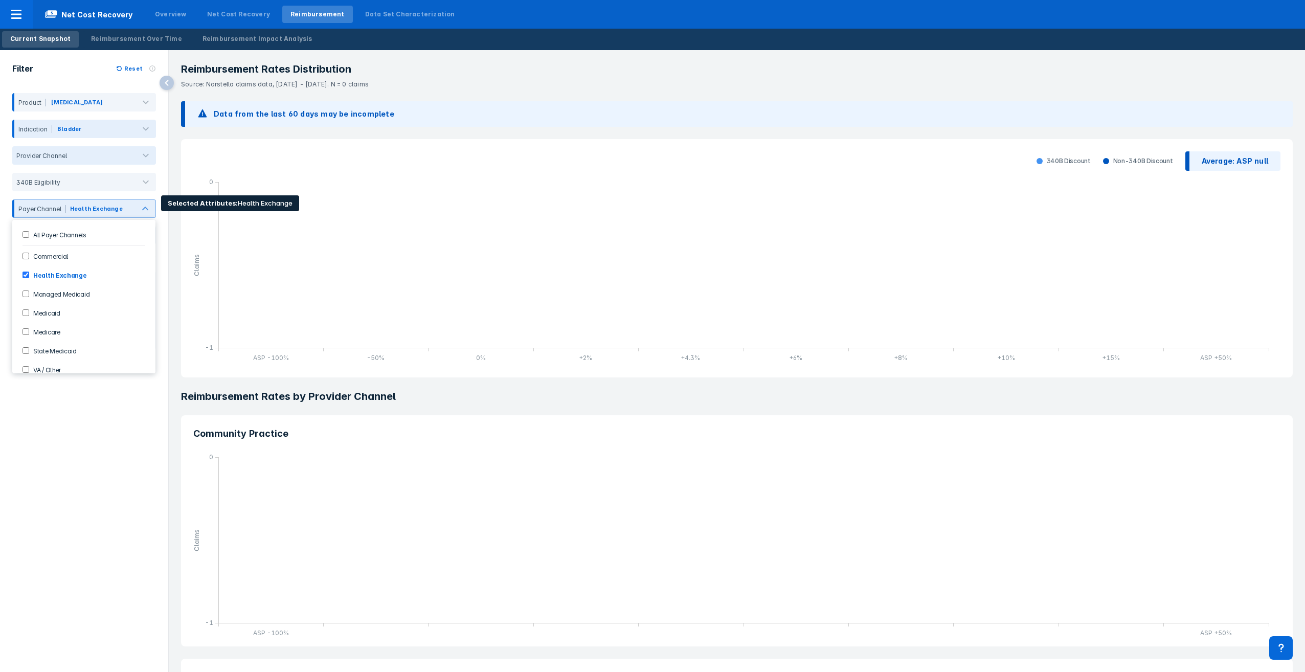
click at [26, 277] on Exchange-checkbox "Health Exchange" at bounding box center [25, 274] width 7 height 7
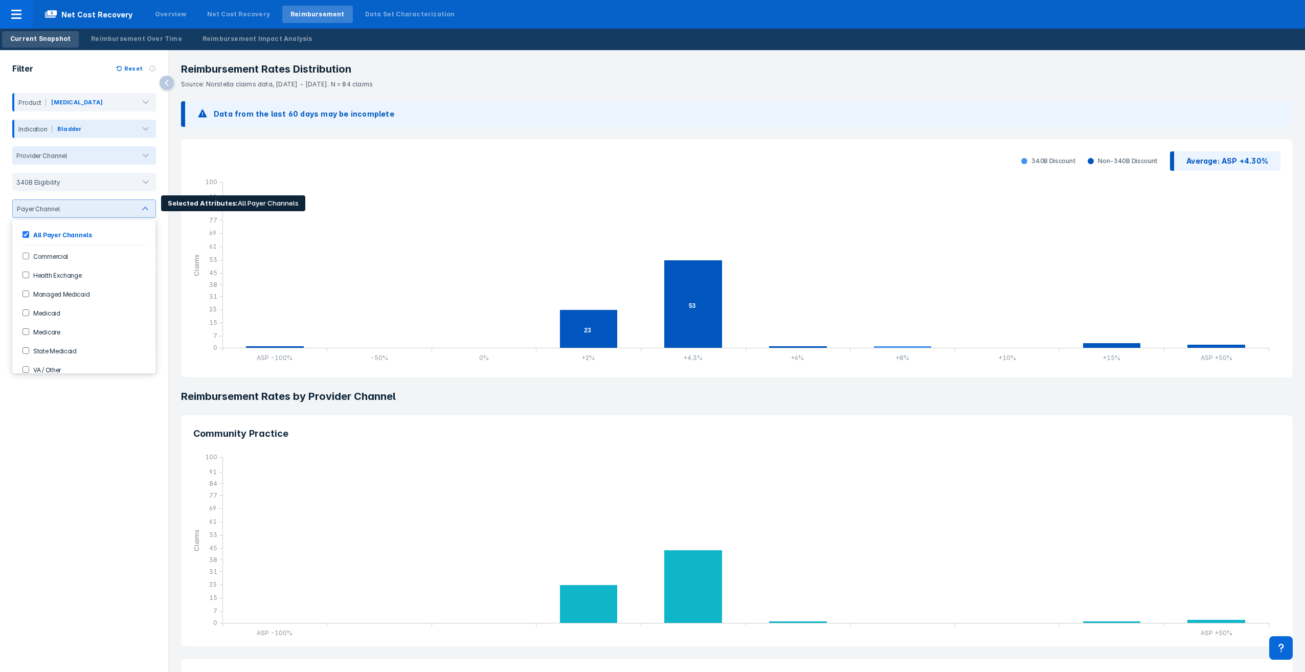
click at [26, 292] on Medicaid-checkbox "Managed Medicaid" at bounding box center [25, 293] width 7 height 7
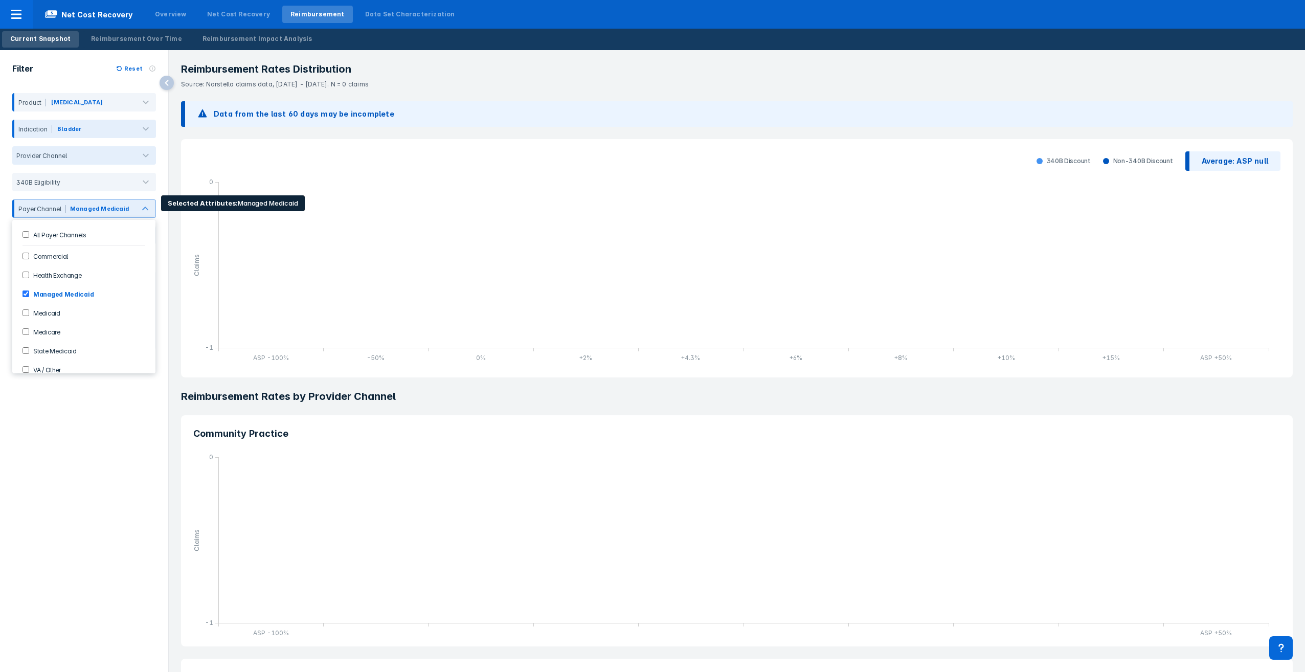
click at [26, 294] on Medicaid-checkbox "Managed Medicaid" at bounding box center [25, 293] width 7 height 7
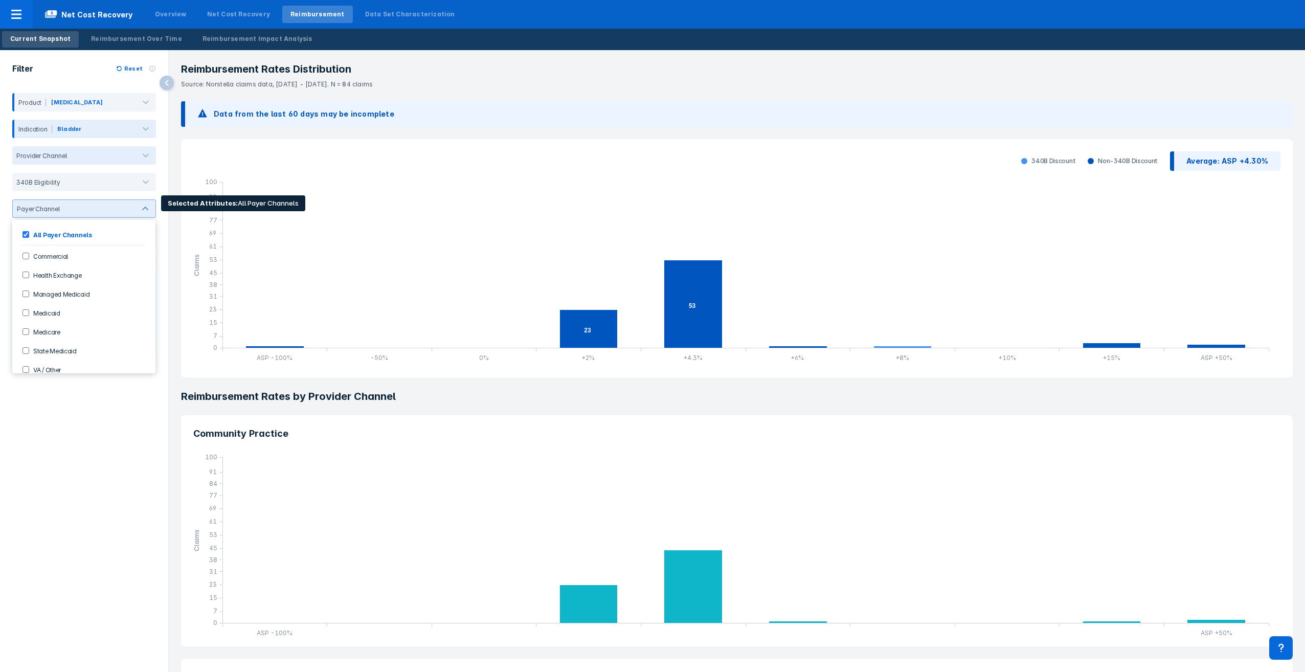
click at [25, 295] on input "Medicaid" at bounding box center [25, 312] width 7 height 7
click at [26, 295] on input "Medicaid" at bounding box center [25, 312] width 7 height 7
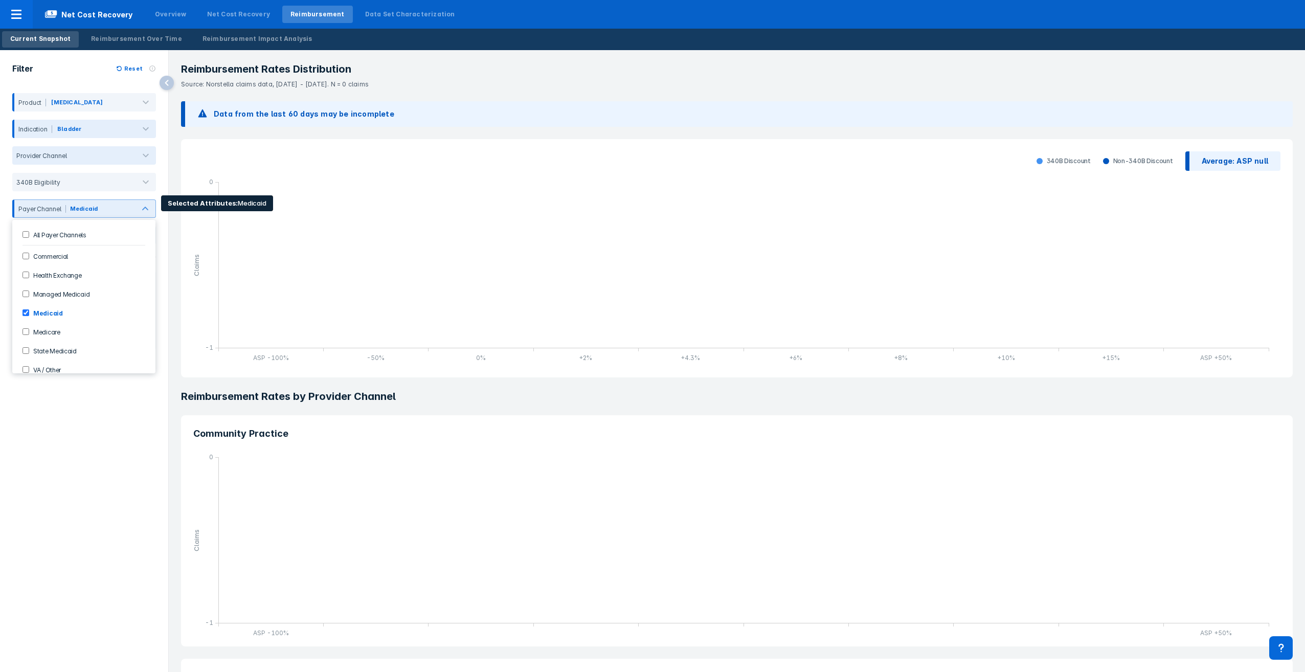
scroll to position [9, 0]
click at [28, 295] on input "Medicaid" at bounding box center [25, 304] width 7 height 7
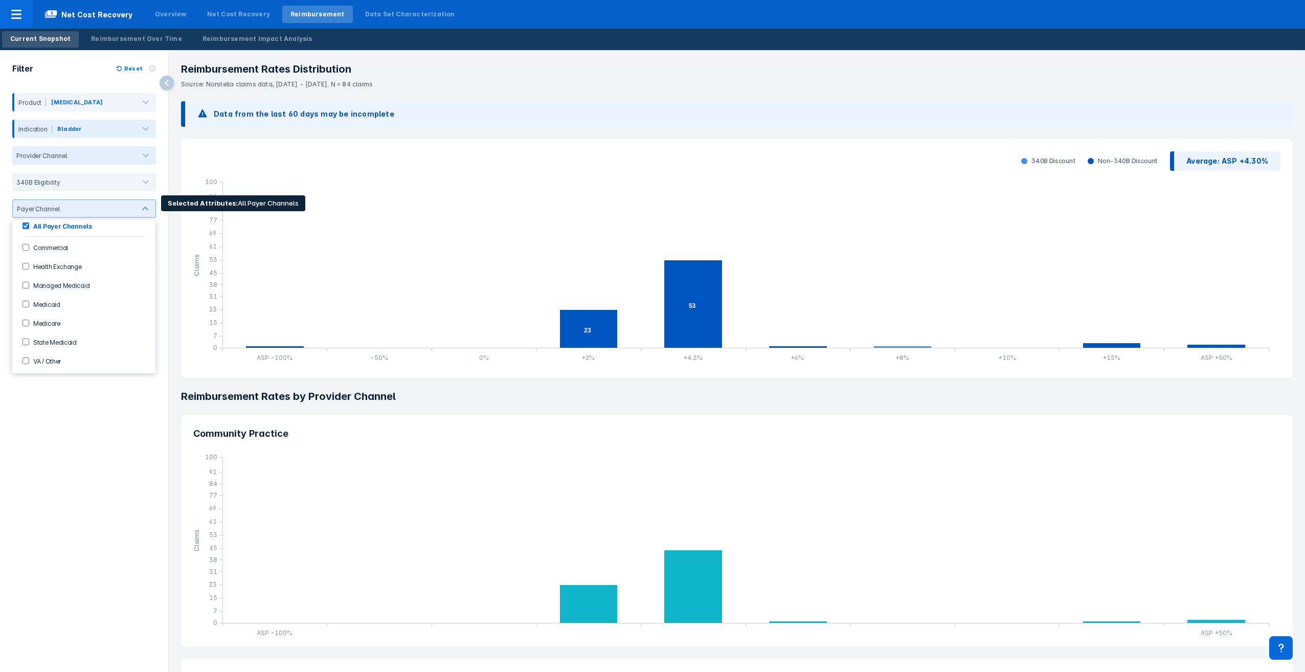
click at [24, 295] on Medicaid-checkbox "State Medicaid" at bounding box center [25, 341] width 7 height 7
click at [25, 295] on Medicaid-checkbox "State Medicaid" at bounding box center [25, 341] width 7 height 7
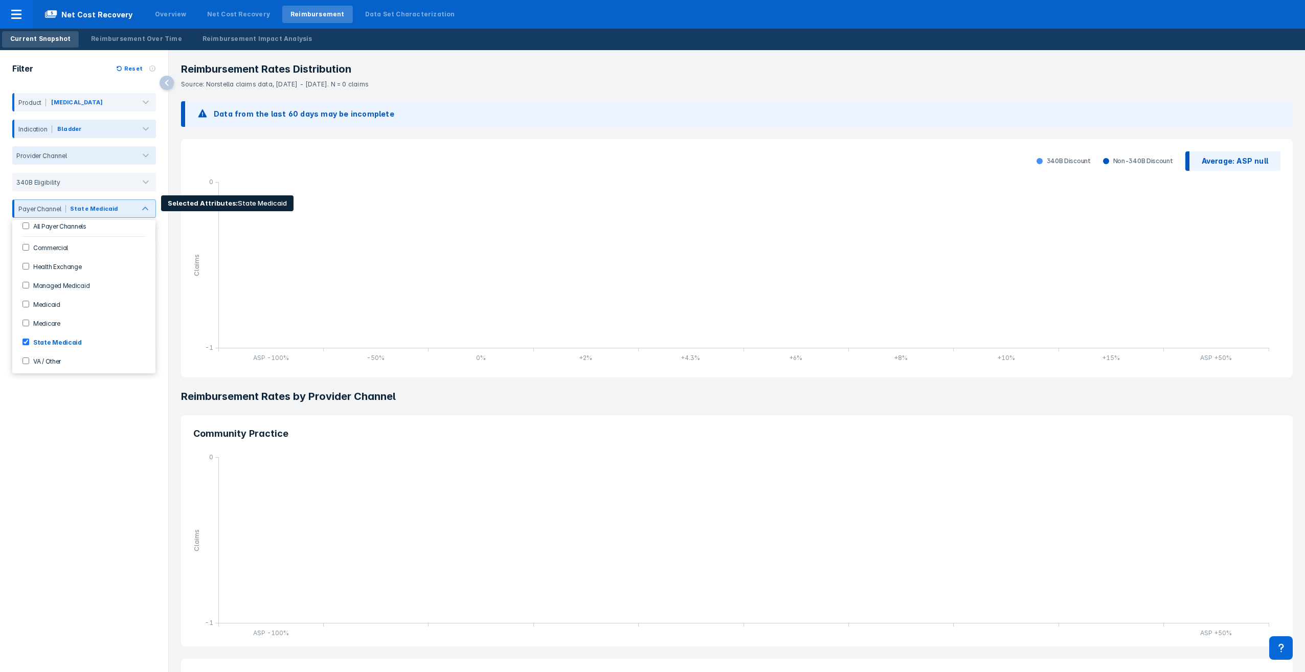
click at [29, 295] on label "State Medicaid" at bounding box center [55, 341] width 53 height 9
click at [25, 295] on input "Medicare" at bounding box center [25, 322] width 7 height 7
click at [26, 295] on input "Medicare" at bounding box center [25, 322] width 7 height 7
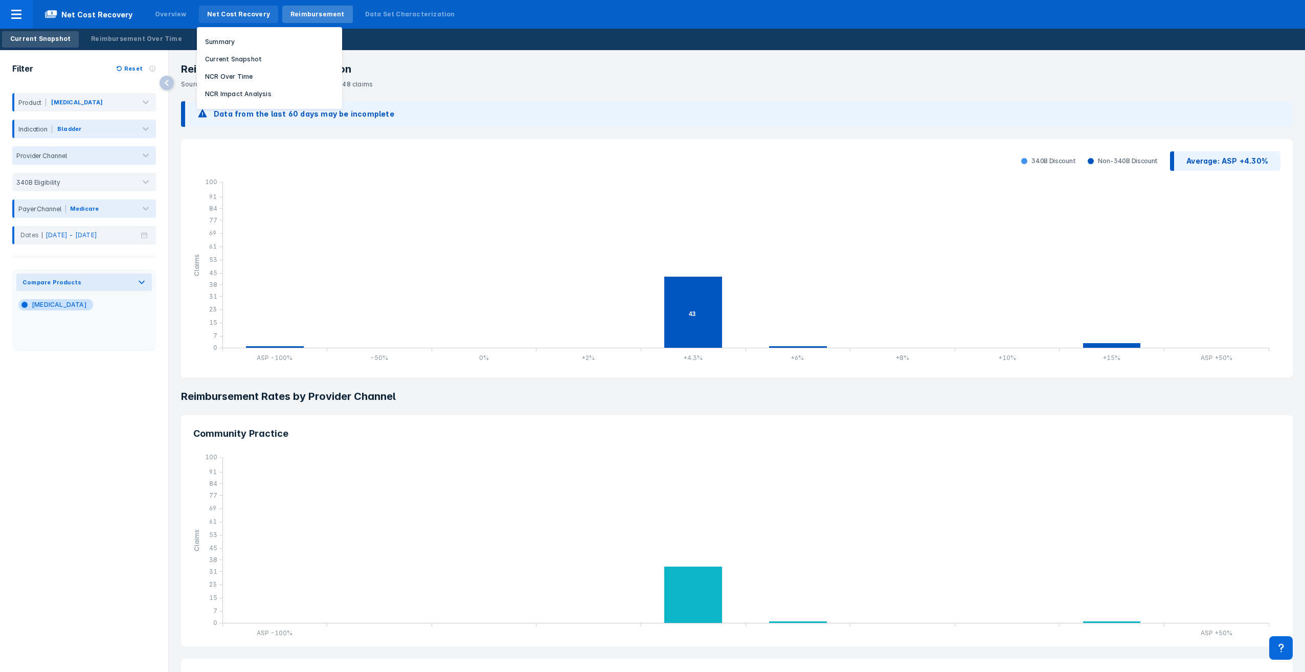
click at [258, 12] on div "Net Cost Recovery" at bounding box center [238, 14] width 79 height 17
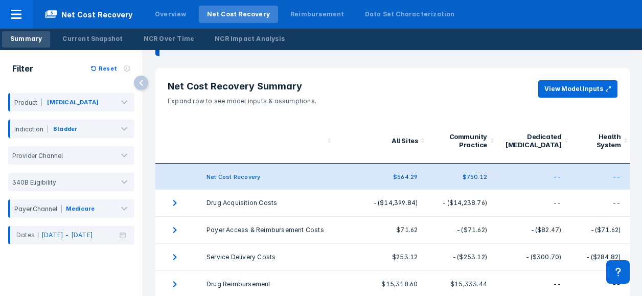
scroll to position [48, 0]
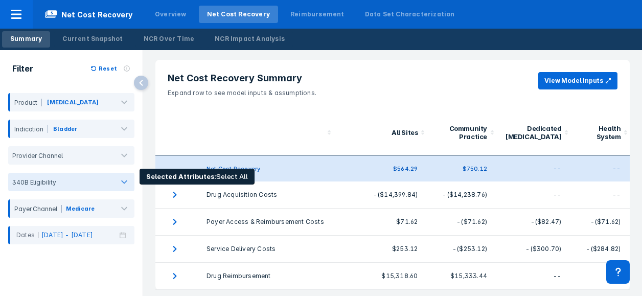
click at [117, 181] on div at bounding box center [124, 182] width 20 height 20
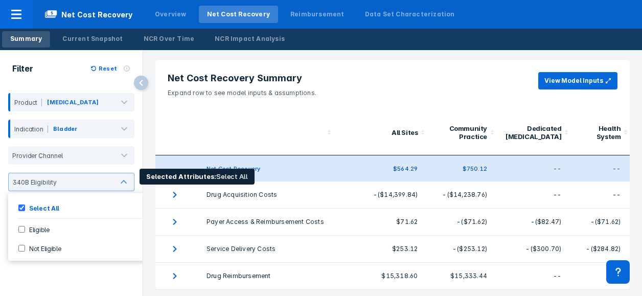
click at [19, 230] on input "Eligible" at bounding box center [21, 229] width 7 height 7
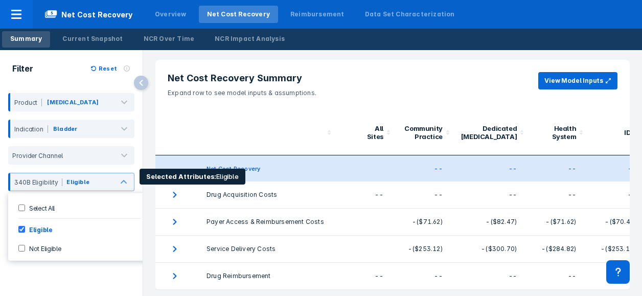
click at [22, 208] on All-checkbox "Select All" at bounding box center [21, 207] width 7 height 7
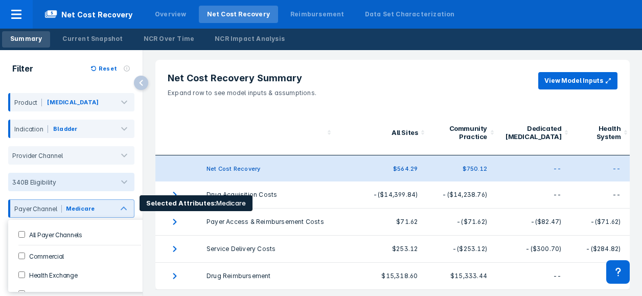
click at [22, 256] on input "Commercial" at bounding box center [21, 256] width 7 height 7
